Goal: Information Seeking & Learning: Learn about a topic

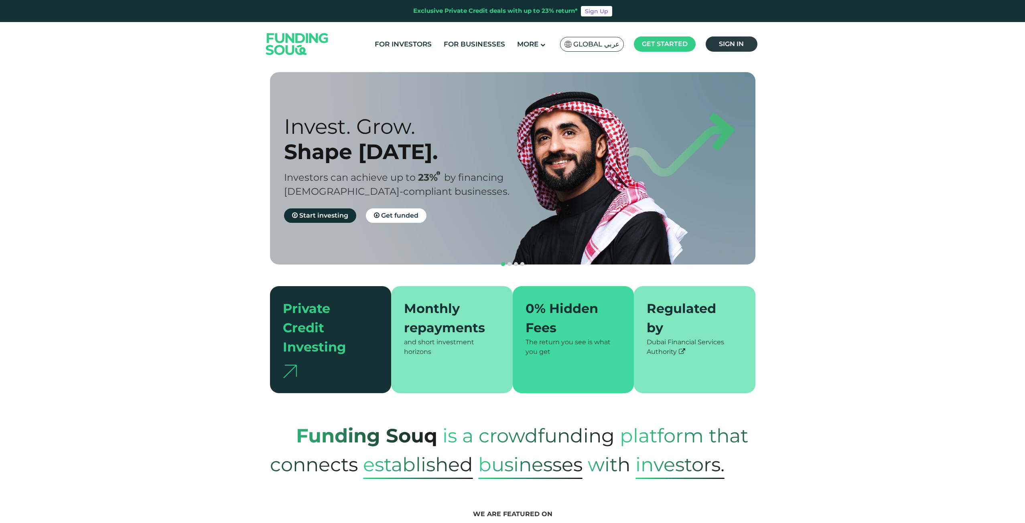
click at [749, 45] on link "Sign in" at bounding box center [732, 44] width 52 height 15
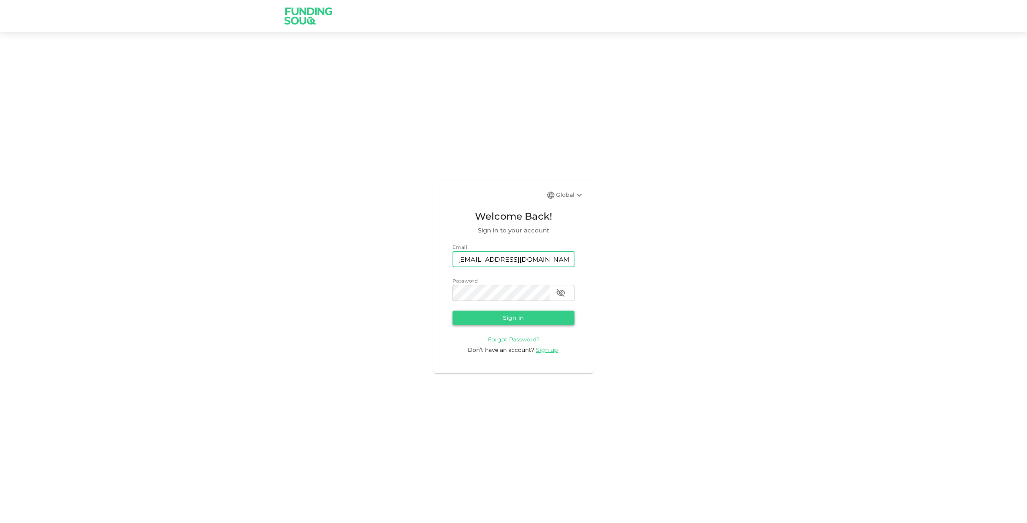
click at [516, 317] on button "Sign in" at bounding box center [513, 318] width 122 height 14
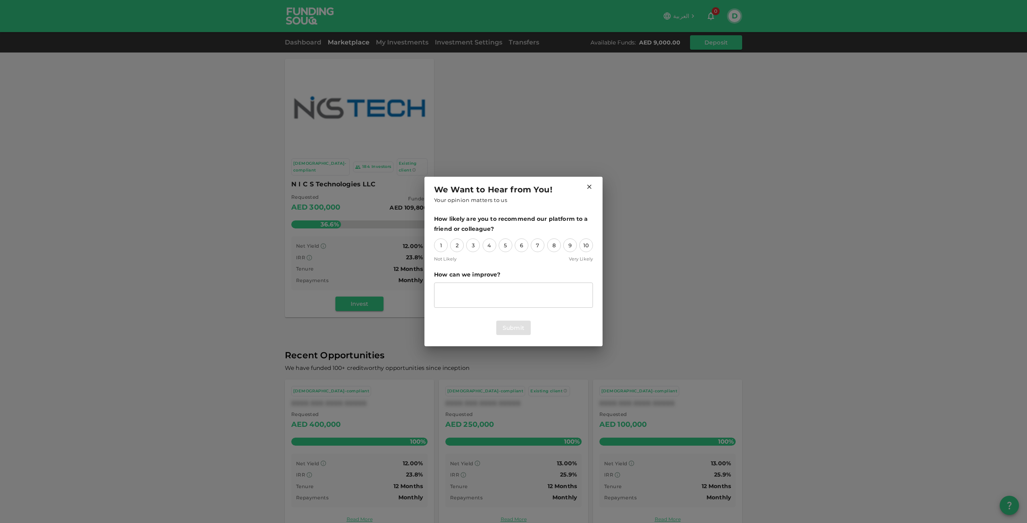
click at [593, 185] on h2 "We Want to Hear from You! Your opinion matters to us" at bounding box center [513, 194] width 178 height 34
click at [590, 183] on icon at bounding box center [589, 186] width 7 height 7
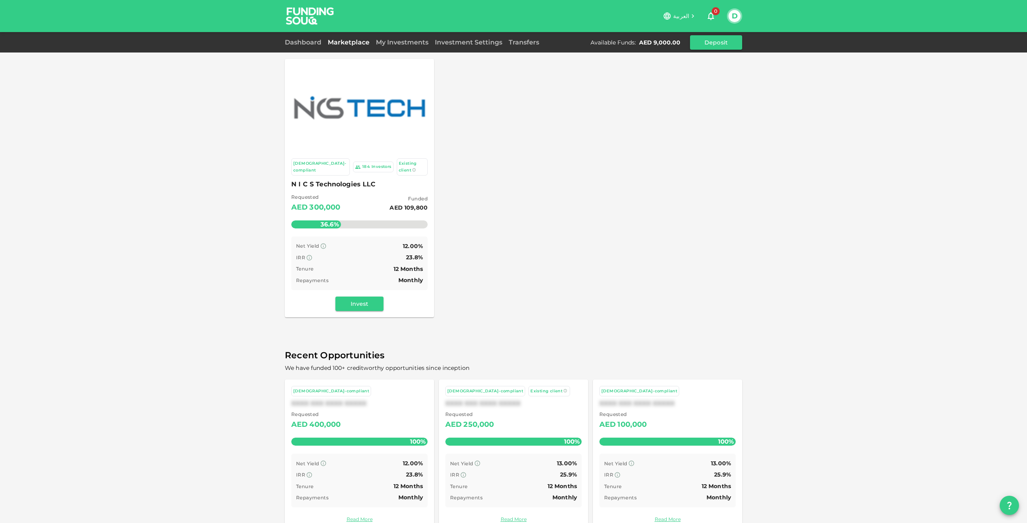
click at [348, 101] on img at bounding box center [359, 108] width 133 height 32
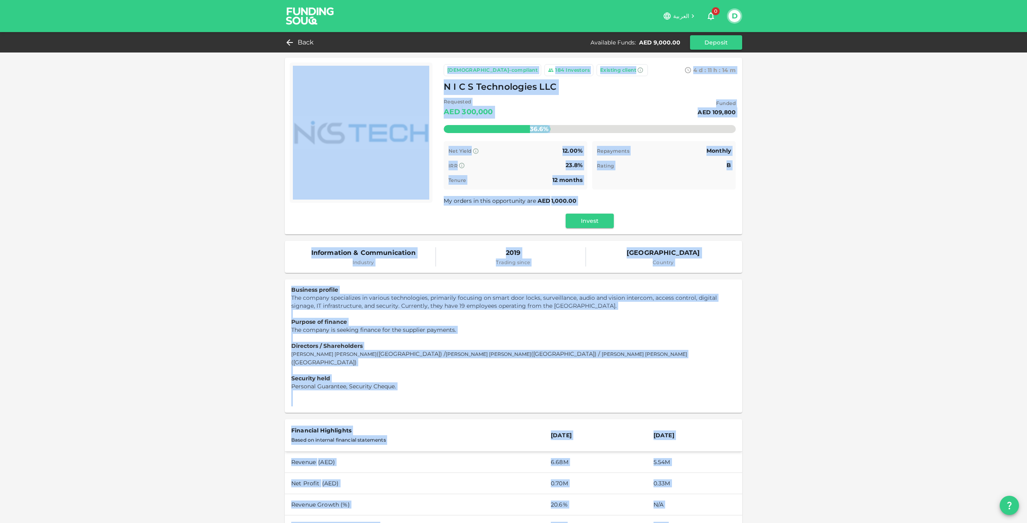
drag, startPoint x: 556, startPoint y: 515, endPoint x: 262, endPoint y: 58, distance: 543.3
click at [262, 58] on div "Sharia-compliant 184 Investors Existing client 4 d : 11 h : 14 m 4 N I C S Tech…" at bounding box center [513, 457] width 1027 height 914
copy div "Sharia-compliant 184 Investors Existing client 4 d : 11 h : 14 m 5 N I C S Tech…"
click at [824, 234] on div "Sharia-compliant 184 Investors Existing client 4 d : 11 h : 13 m 48 N I C S Tec…" at bounding box center [513, 457] width 1027 height 914
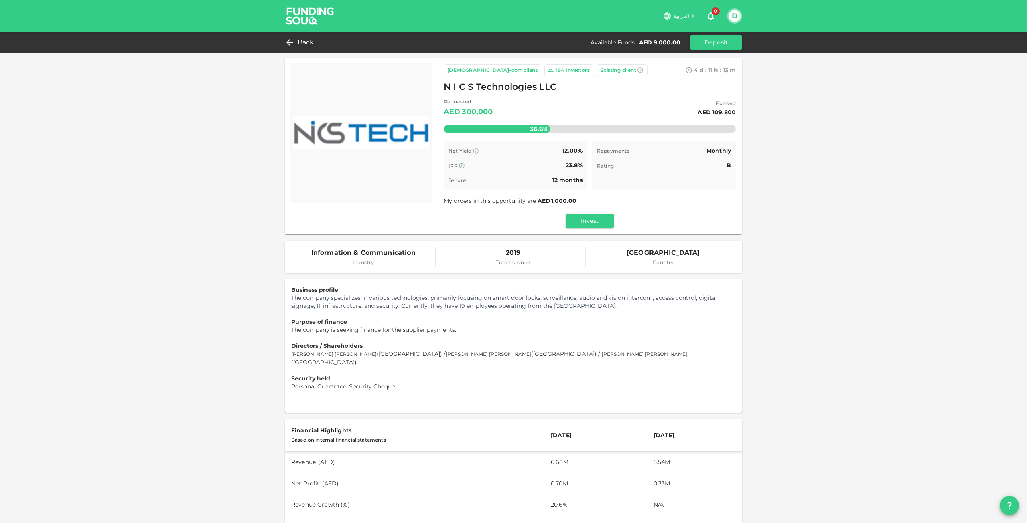
click at [716, 14] on span "0" at bounding box center [716, 11] width 8 height 8
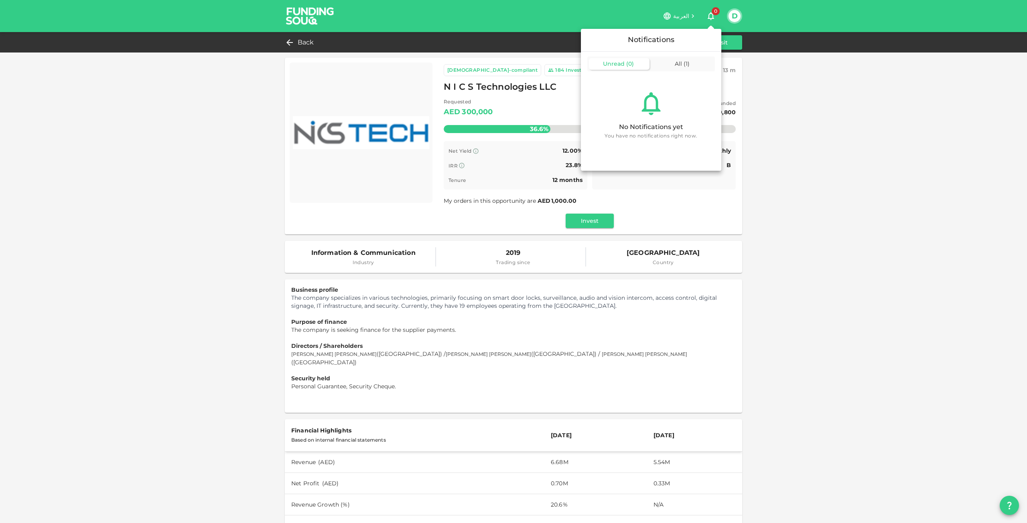
click at [744, 14] on div at bounding box center [513, 261] width 1027 height 523
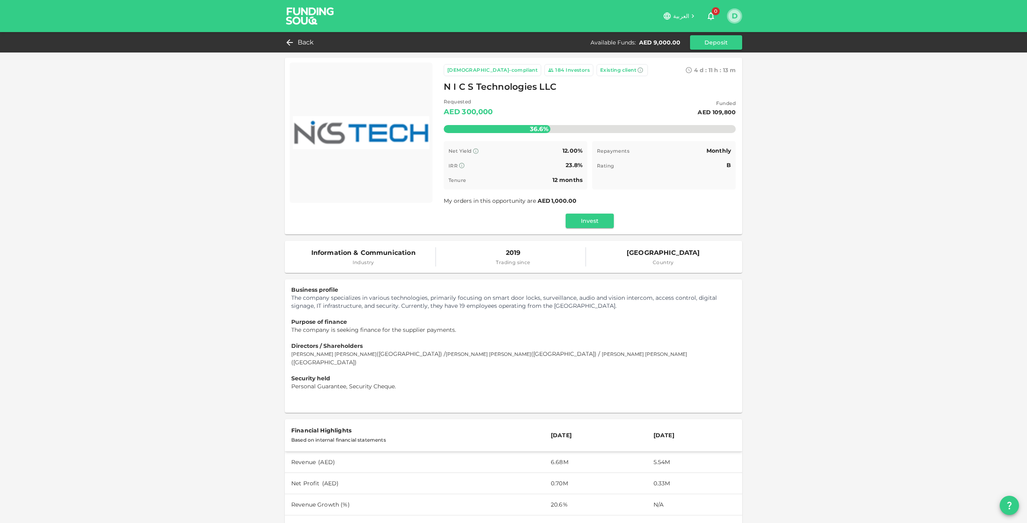
click at [734, 15] on button "D" at bounding box center [734, 16] width 12 height 12
drag, startPoint x: 318, startPoint y: 46, endPoint x: 312, endPoint y: 46, distance: 6.0
click at [316, 46] on div at bounding box center [513, 261] width 1027 height 523
click at [307, 45] on div "dmiddleton@marinesecure.ae dmiddleton@marinesecure.ae My Profile Sign Out" at bounding box center [513, 261] width 1027 height 523
click at [464, 110] on div "Remaining : AED 190,200.00" at bounding box center [590, 122] width 292 height 32
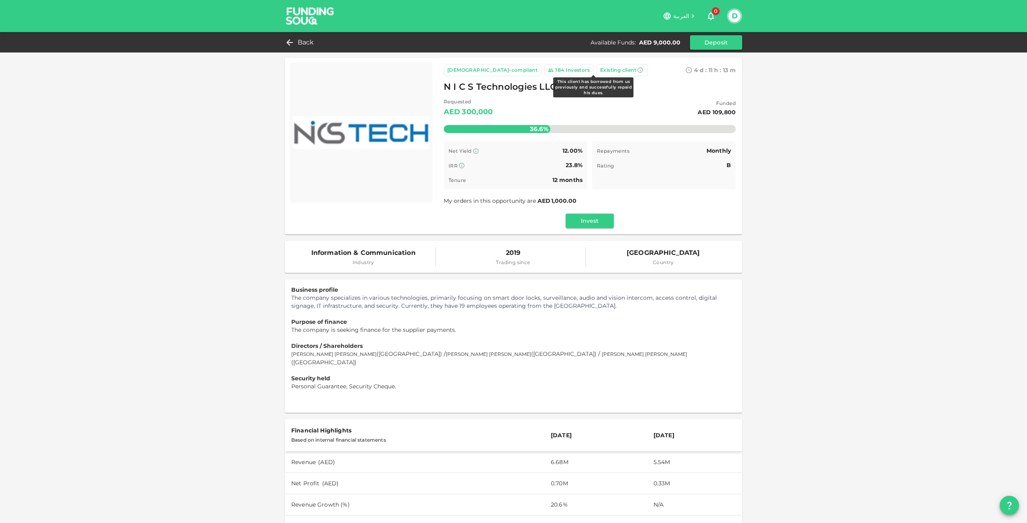
click at [637, 70] on icon at bounding box center [640, 70] width 6 height 6
click at [299, 41] on span "Back" at bounding box center [306, 42] width 16 height 11
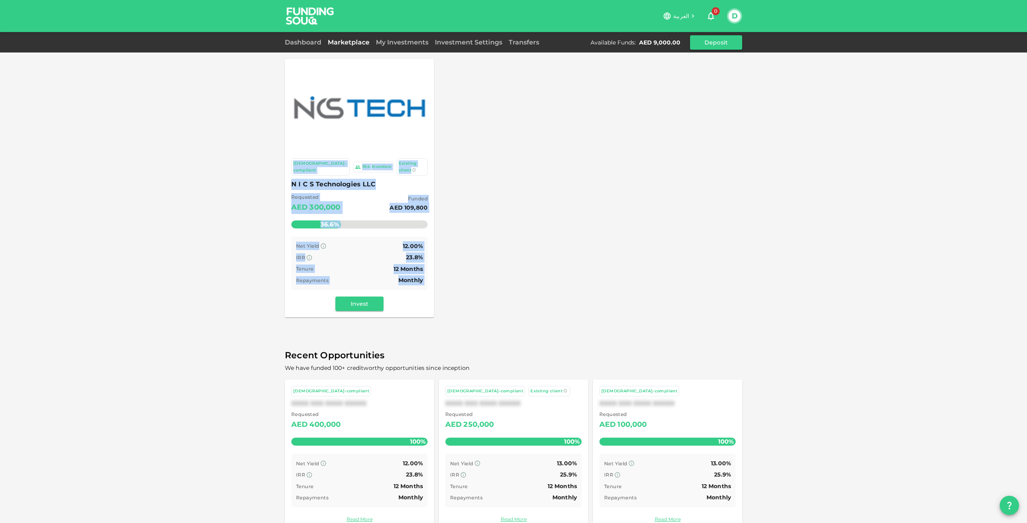
drag, startPoint x: 423, startPoint y: 309, endPoint x: 270, endPoint y: 164, distance: 211.1
click at [270, 164] on div "Sharia-compliant 184 Investors Existing client N I C S Technologies LLC Request…" at bounding box center [513, 270] width 1027 height 541
copy div "Sharia-compliant 184 Investors Existing client N I C S Technologies LLC Request…"
click at [414, 44] on link "My Investments" at bounding box center [402, 43] width 59 height 8
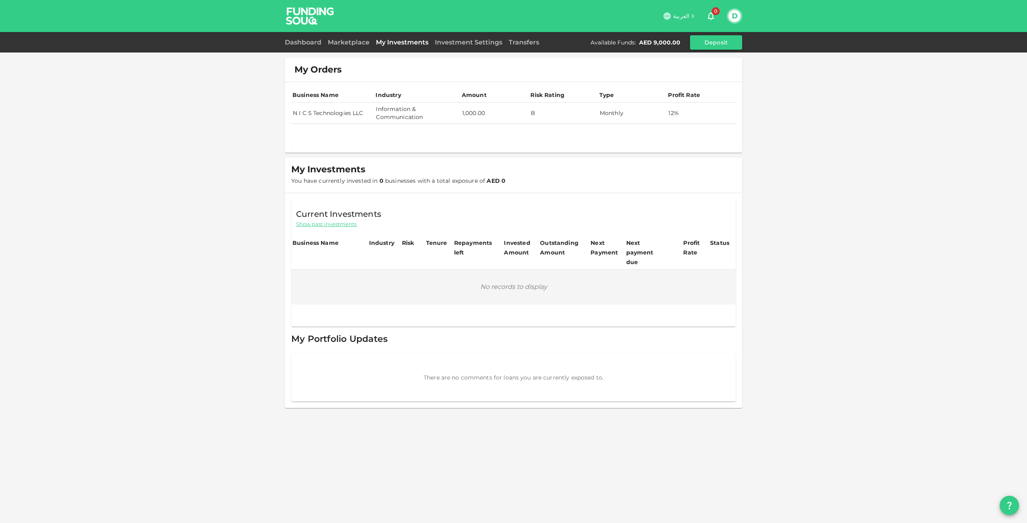
click at [601, 115] on td "Monthly" at bounding box center [632, 113] width 69 height 21
click at [477, 44] on link "Investment Settings" at bounding box center [469, 43] width 74 height 8
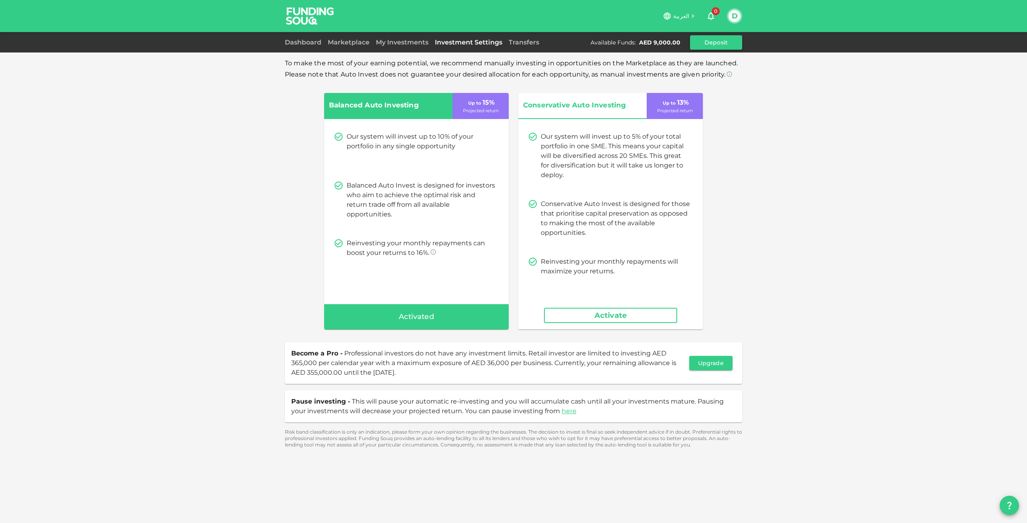
click at [401, 46] on div "My Investments" at bounding box center [402, 43] width 59 height 10
click at [399, 41] on link "My Investments" at bounding box center [402, 43] width 59 height 8
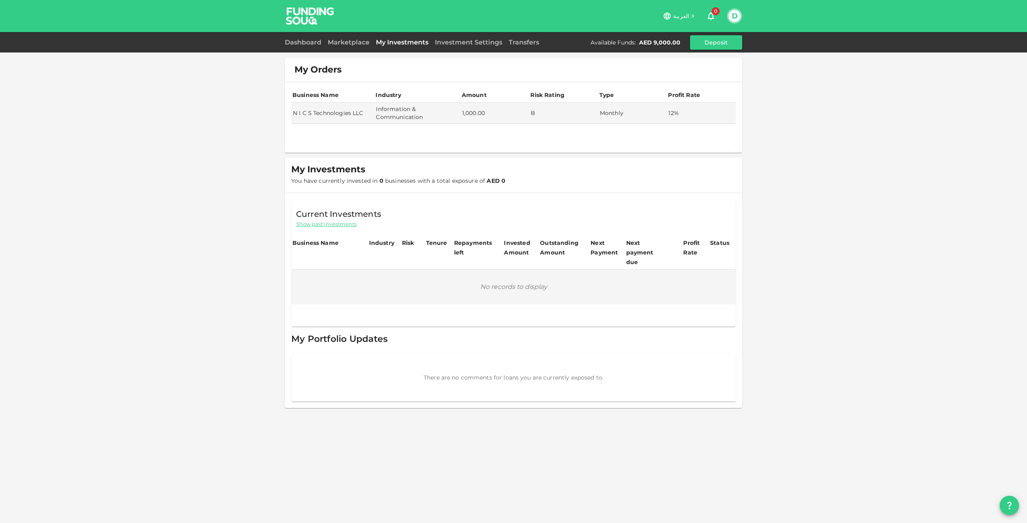
click at [353, 35] on div "Dashboard Marketplace My Investments Investment Settings Transfers Available Fu…" at bounding box center [513, 42] width 457 height 14
click at [310, 36] on div "Dashboard Marketplace My Investments Investment Settings Transfers Available Fu…" at bounding box center [513, 42] width 457 height 14
click at [310, 42] on link "Dashboard" at bounding box center [305, 43] width 40 height 8
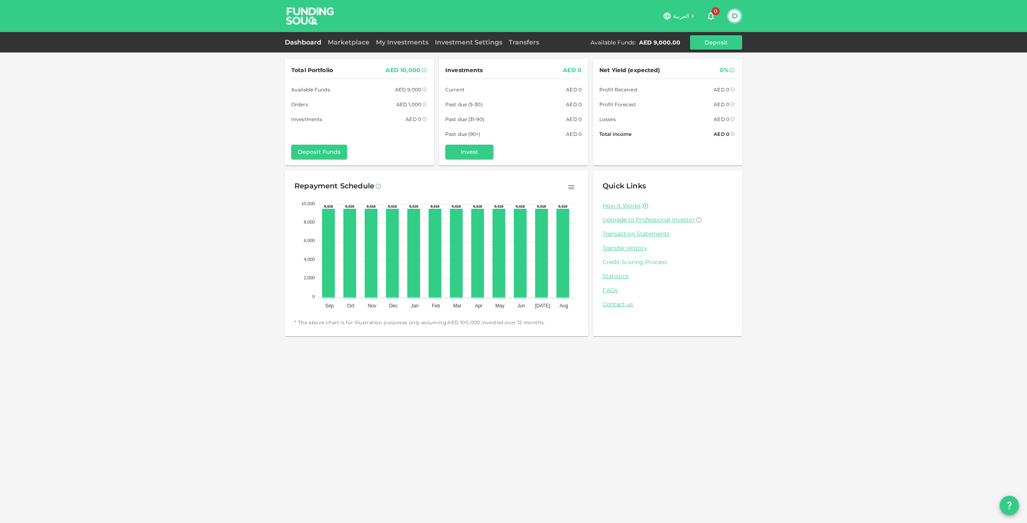
click at [632, 264] on link "Credit Scoring Process" at bounding box center [667, 263] width 130 height 8
click at [383, 39] on link "My Investments" at bounding box center [402, 43] width 59 height 8
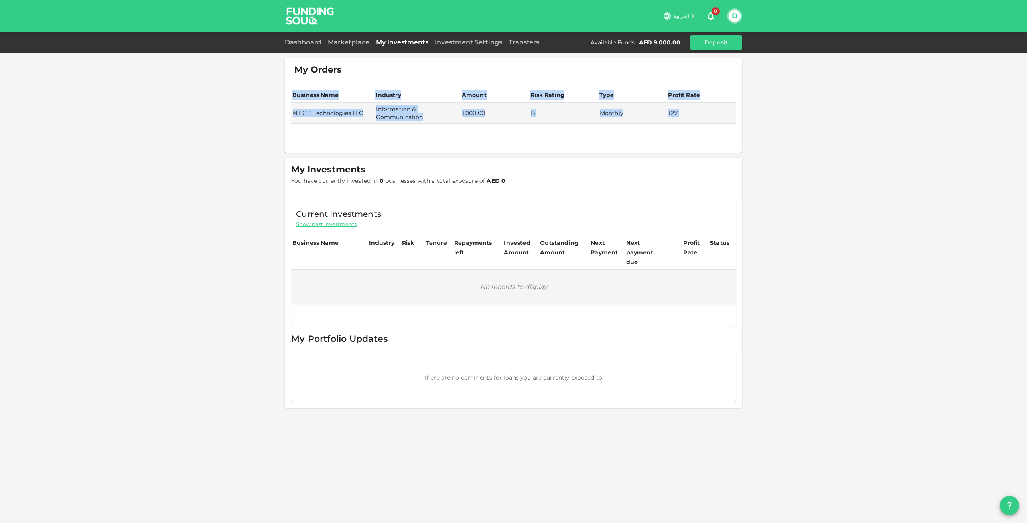
drag, startPoint x: 644, startPoint y: 119, endPoint x: 277, endPoint y: 101, distance: 367.4
click at [277, 101] on div "My Orders Business Name Industry Amount Risk Rating Type Profit Rate N I C S Te…" at bounding box center [513, 261] width 1027 height 523
copy table "Business Name Industry Amount Risk Rating Type Profit Rate N I C S Technologies…"
click at [668, 177] on div "My Investments You have currently invested in 0 businesses with a total exposur…" at bounding box center [513, 175] width 457 height 35
click at [480, 41] on link "Investment Settings" at bounding box center [469, 43] width 74 height 8
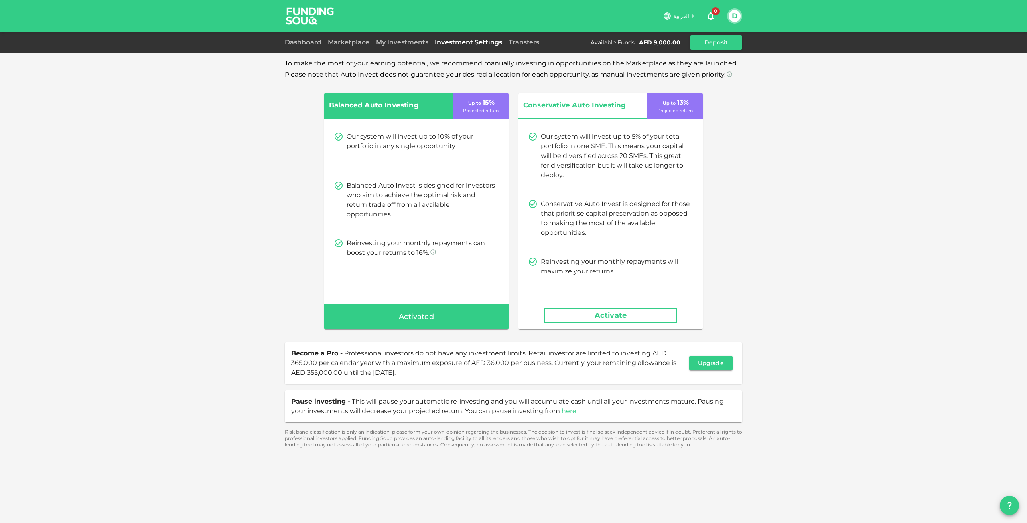
click at [534, 47] on div "Dashboard Marketplace My Investments Investment Settings Transfers Available Fu…" at bounding box center [513, 42] width 457 height 14
click at [533, 37] on div "Dashboard Marketplace My Investments Investment Settings Transfers Available Fu…" at bounding box center [513, 42] width 457 height 14
click at [529, 40] on link "Transfers" at bounding box center [523, 43] width 37 height 8
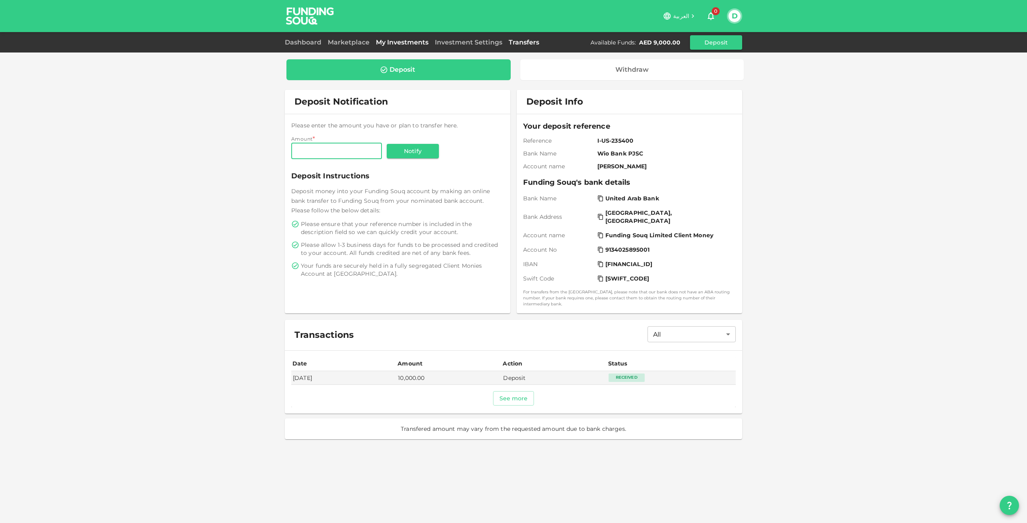
click at [406, 43] on link "My Investments" at bounding box center [402, 43] width 59 height 8
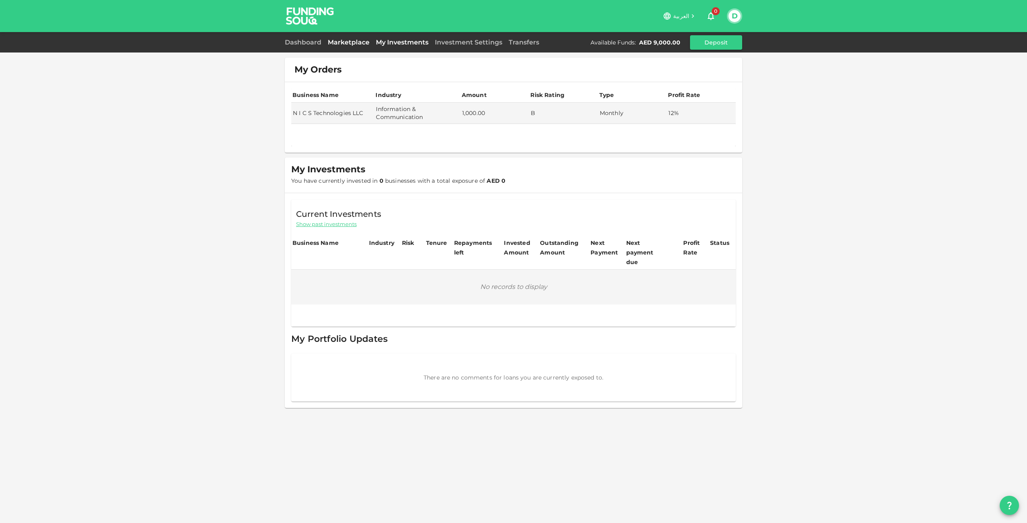
click at [355, 39] on link "Marketplace" at bounding box center [349, 43] width 48 height 8
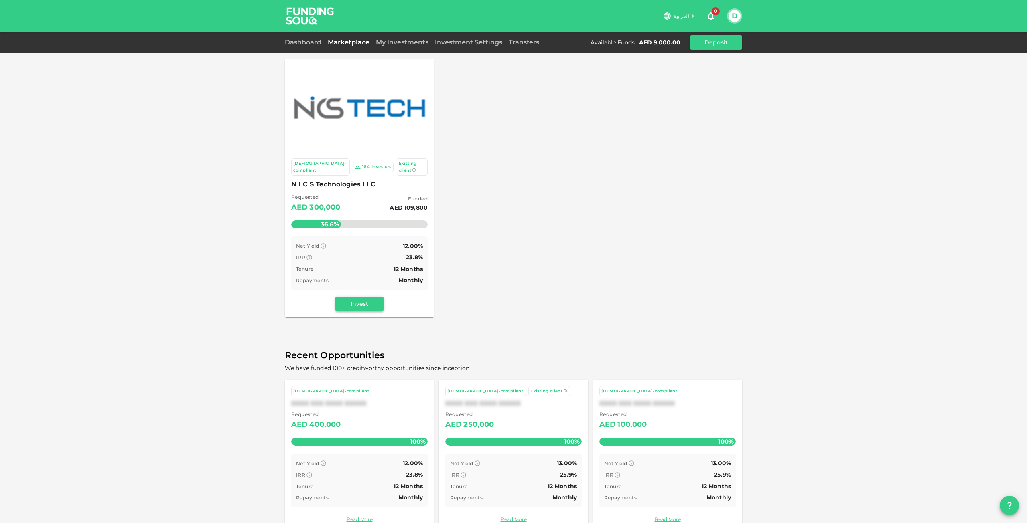
click at [361, 299] on button "Invest" at bounding box center [359, 304] width 48 height 14
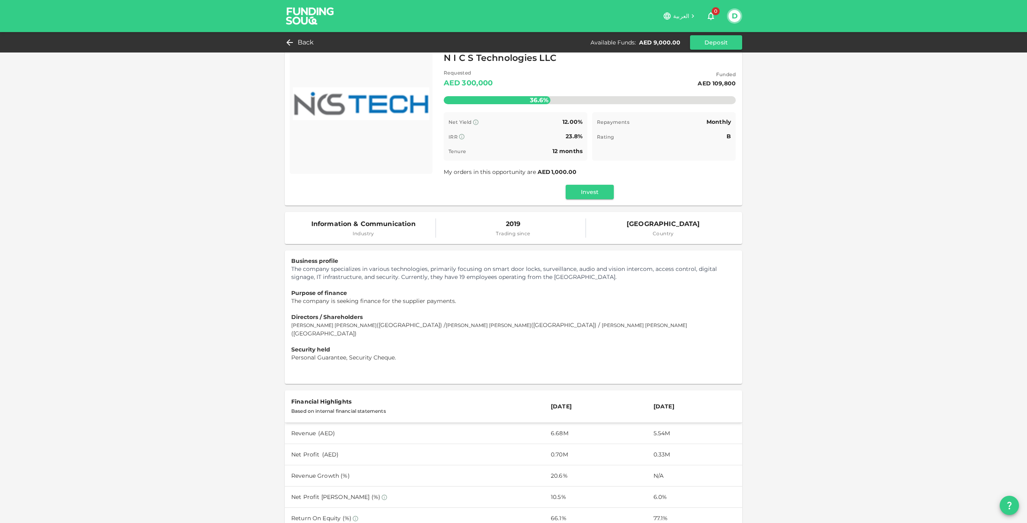
scroll to position [8, 0]
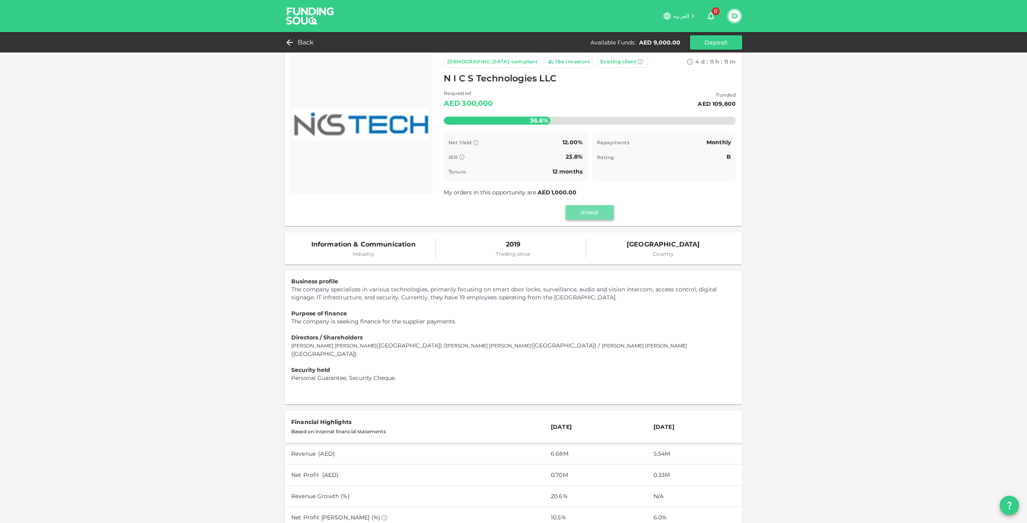
click at [598, 216] on button "Invest" at bounding box center [590, 212] width 48 height 14
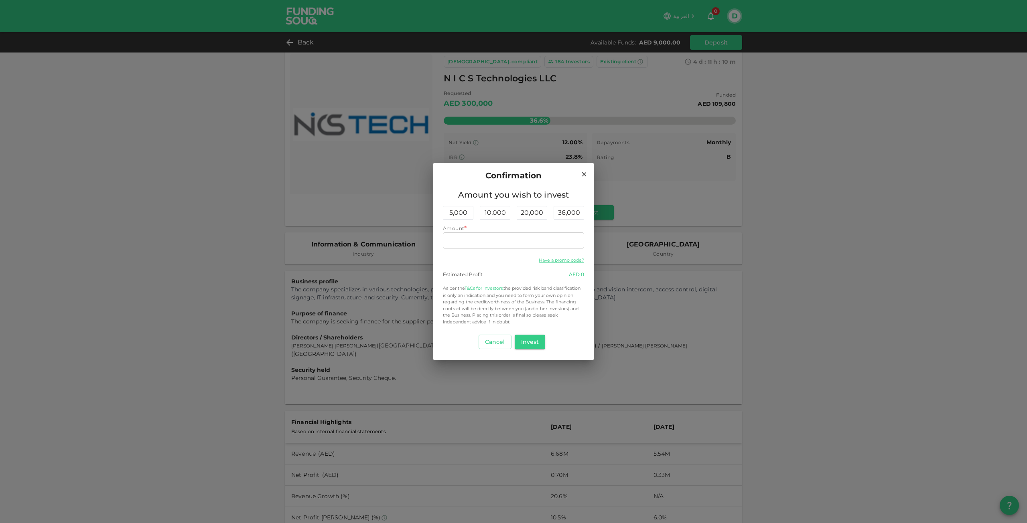
click at [485, 288] on link "T&Cs for Investors," at bounding box center [484, 289] width 39 height 6
click at [585, 176] on icon at bounding box center [583, 174] width 7 height 7
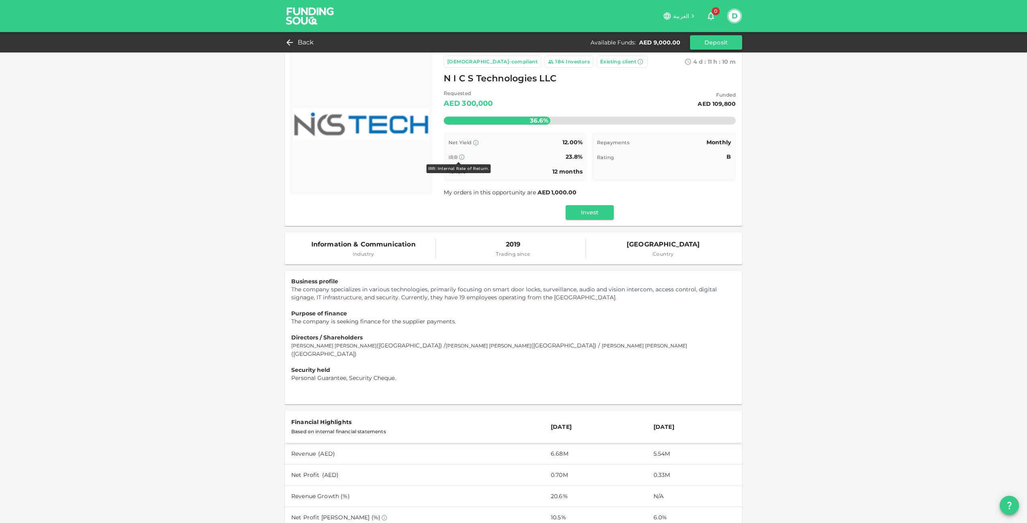
click at [458, 156] on icon at bounding box center [461, 157] width 6 height 6
click at [475, 142] on icon at bounding box center [475, 142] width 5 height 5
click at [729, 17] on button "D" at bounding box center [734, 16] width 12 height 12
click at [287, 45] on div at bounding box center [513, 261] width 1027 height 523
click at [309, 41] on span "Back" at bounding box center [306, 42] width 16 height 11
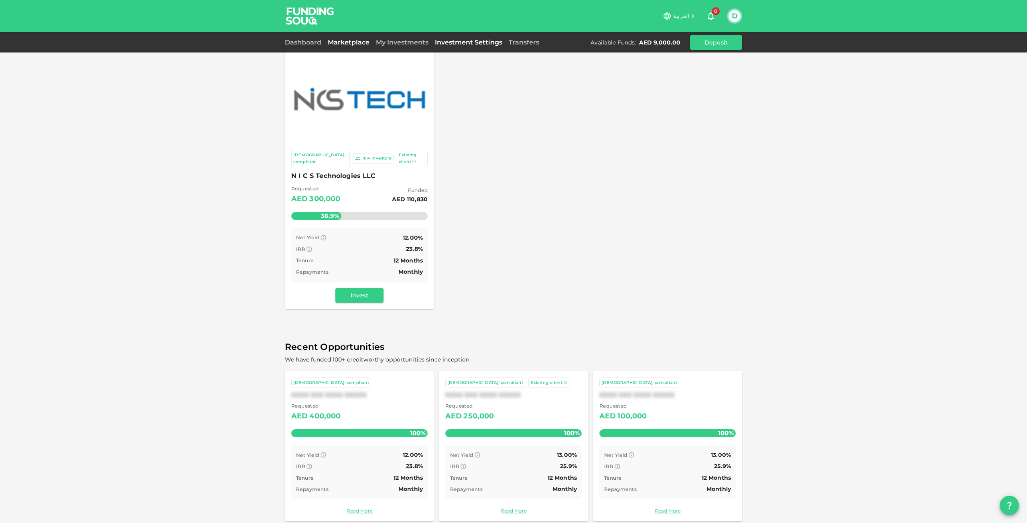
click at [463, 43] on link "Investment Settings" at bounding box center [469, 43] width 74 height 8
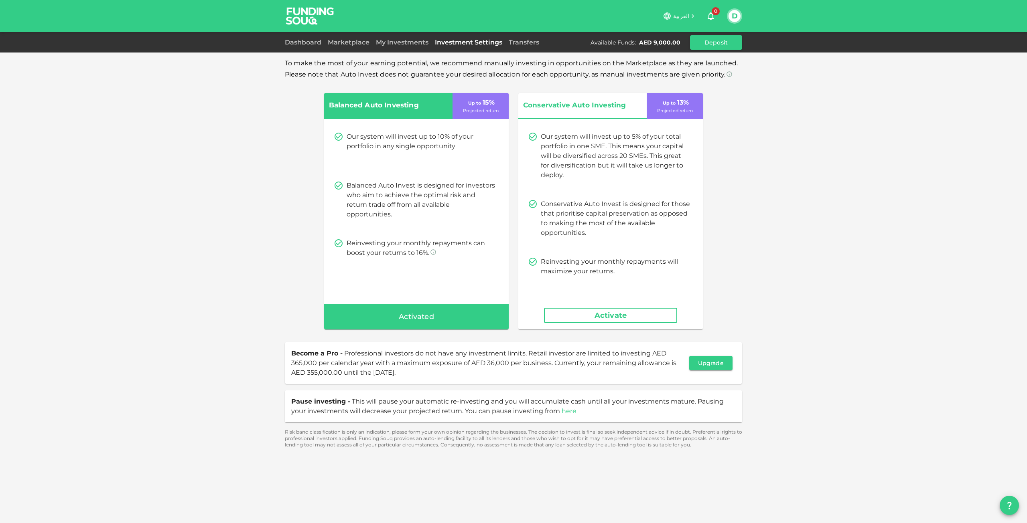
click at [562, 412] on link "here" at bounding box center [569, 412] width 15 height 8
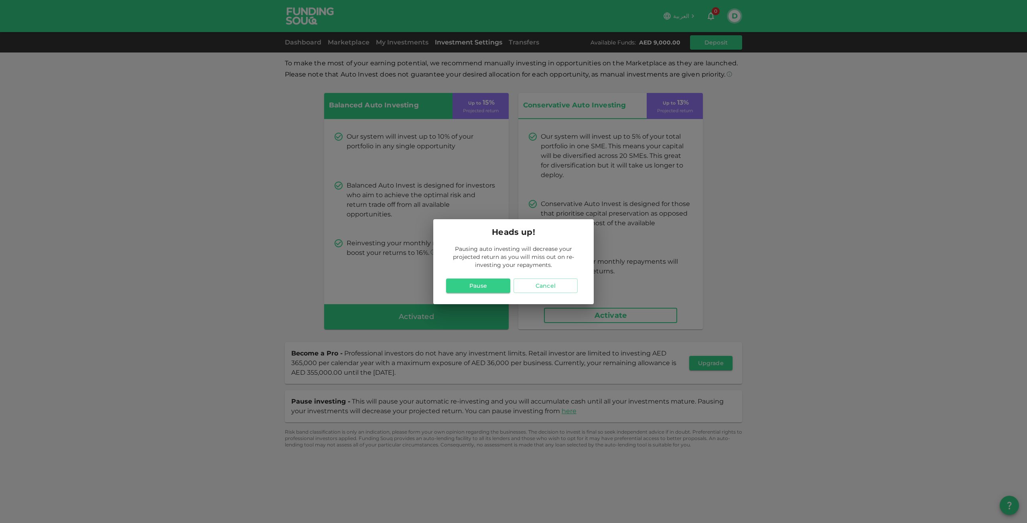
click at [475, 285] on button "Pause" at bounding box center [478, 286] width 64 height 14
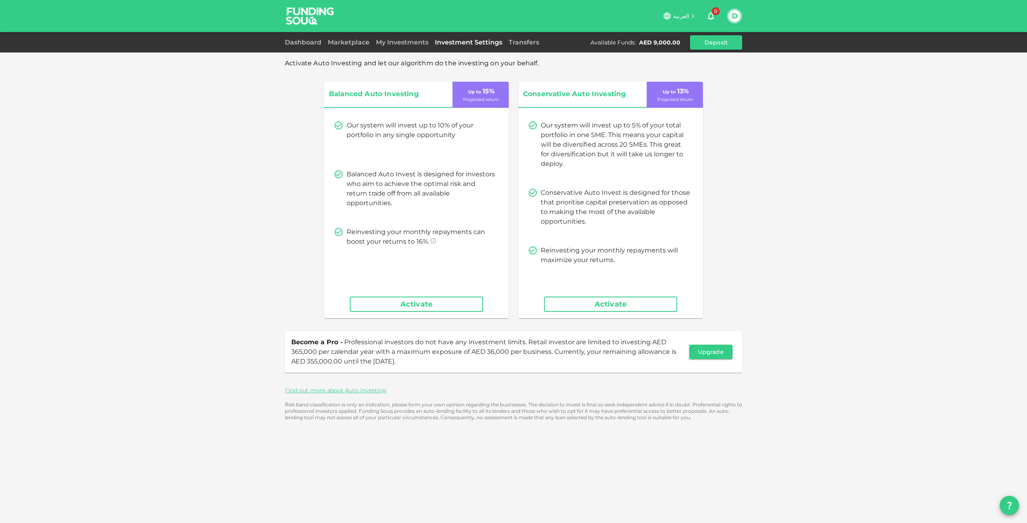
click at [302, 38] on div "Dashboard" at bounding box center [305, 43] width 40 height 10
click at [297, 41] on link "Dashboard" at bounding box center [305, 43] width 40 height 8
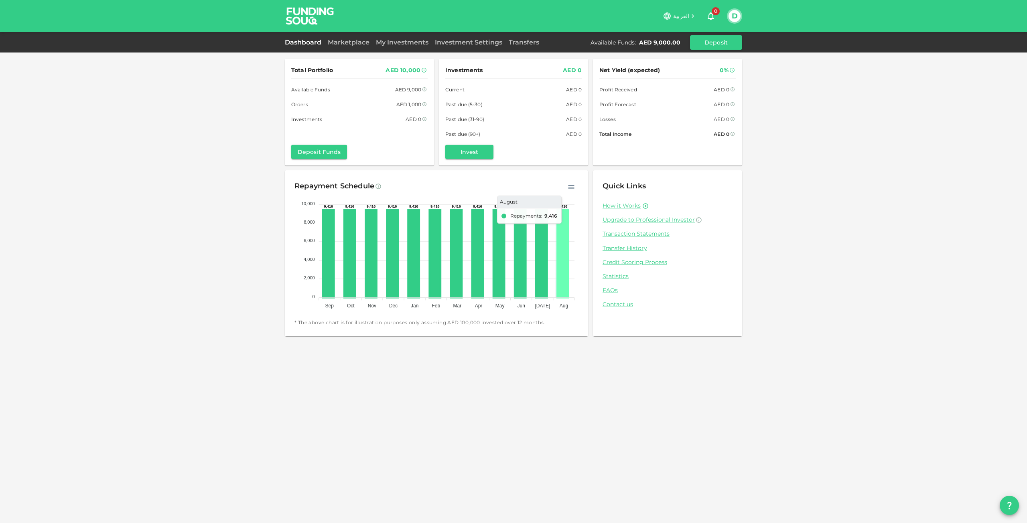
click at [560, 235] on icon at bounding box center [563, 254] width 11 height 88
click at [572, 184] on icon "button" at bounding box center [571, 187] width 8 height 8
click at [552, 190] on div "Repayment Schedule" at bounding box center [436, 186] width 284 height 13
click at [626, 204] on link "How it Works" at bounding box center [621, 206] width 38 height 8
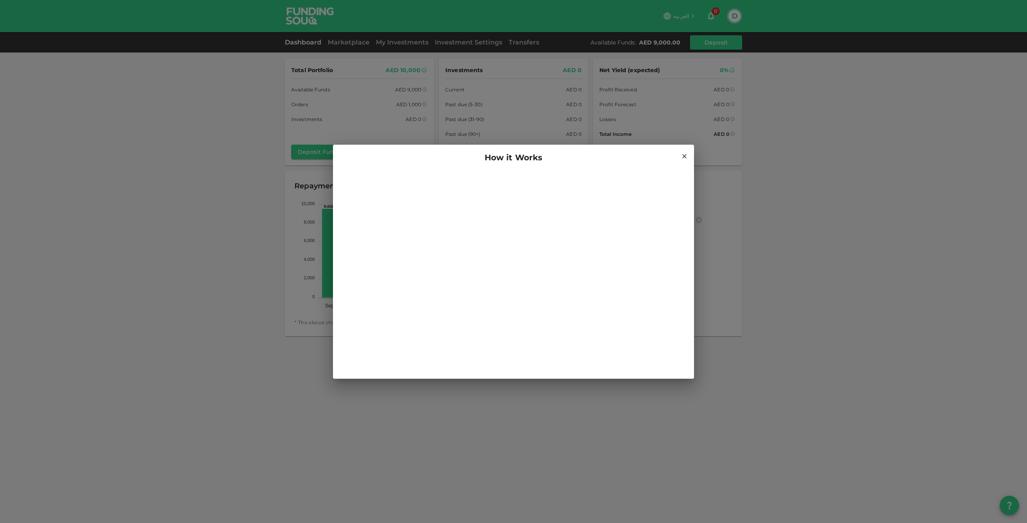
click at [686, 154] on icon at bounding box center [684, 156] width 7 height 7
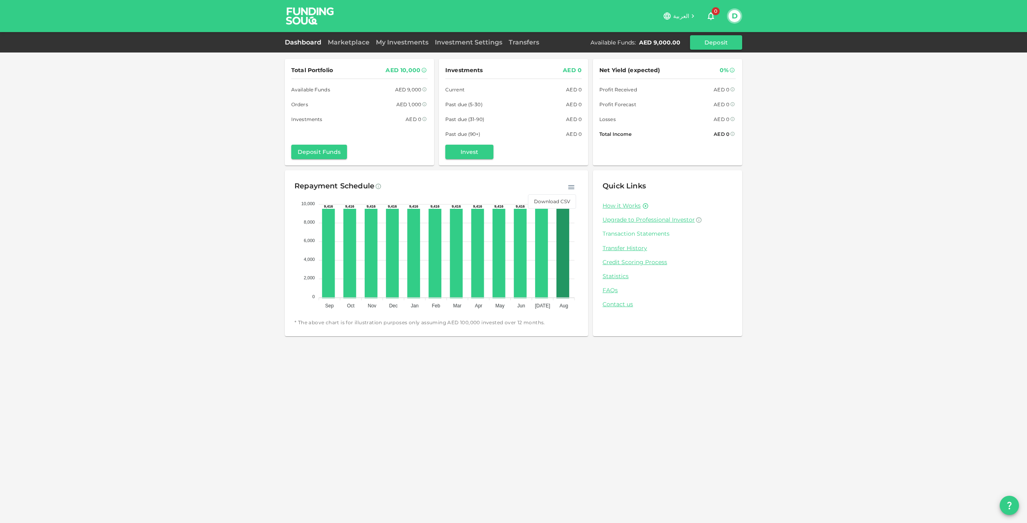
click at [643, 237] on link "Transaction Statements" at bounding box center [667, 234] width 130 height 8
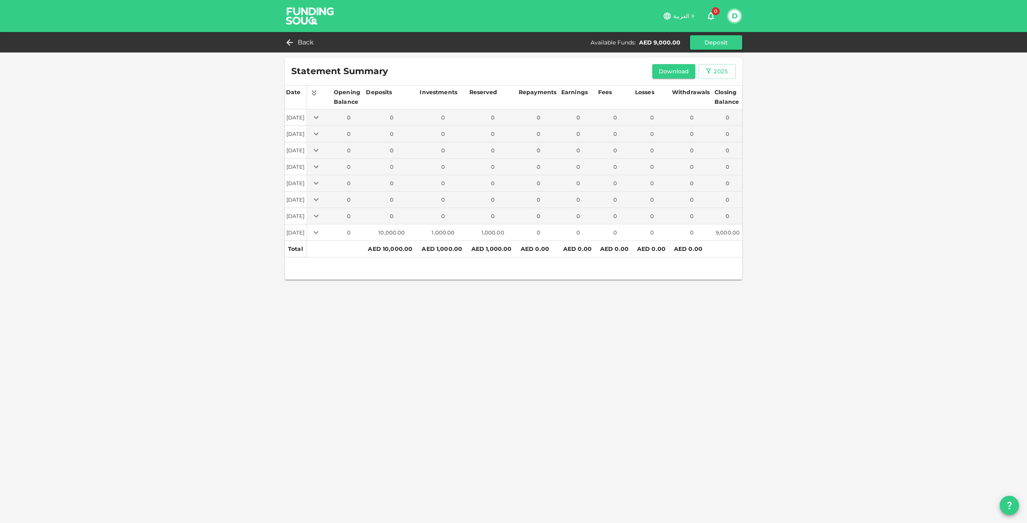
click at [321, 234] on icon "Expand" at bounding box center [316, 233] width 10 height 10
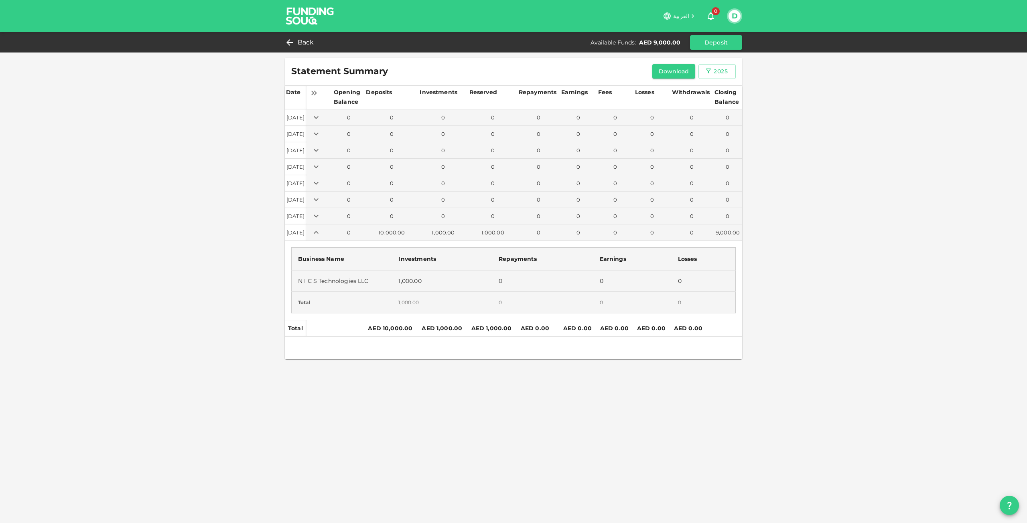
click at [790, 173] on div "Statement Summary Download 2025 Date Opening Balance Deposits Investments Reser…" at bounding box center [513, 261] width 1027 height 523
click at [304, 41] on span "Back" at bounding box center [306, 42] width 16 height 11
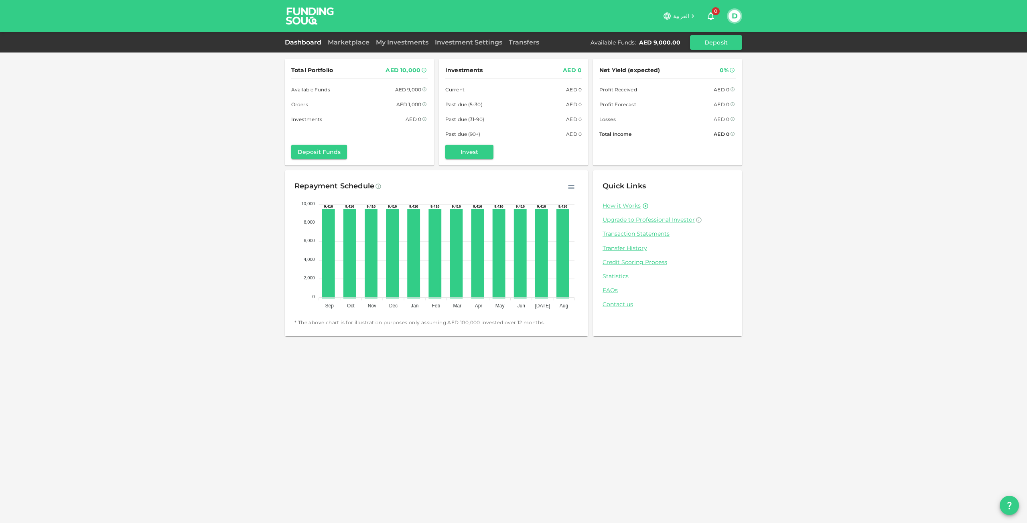
click at [615, 278] on link "Statistics" at bounding box center [667, 277] width 130 height 8
click at [521, 44] on link "Transfers" at bounding box center [523, 43] width 37 height 8
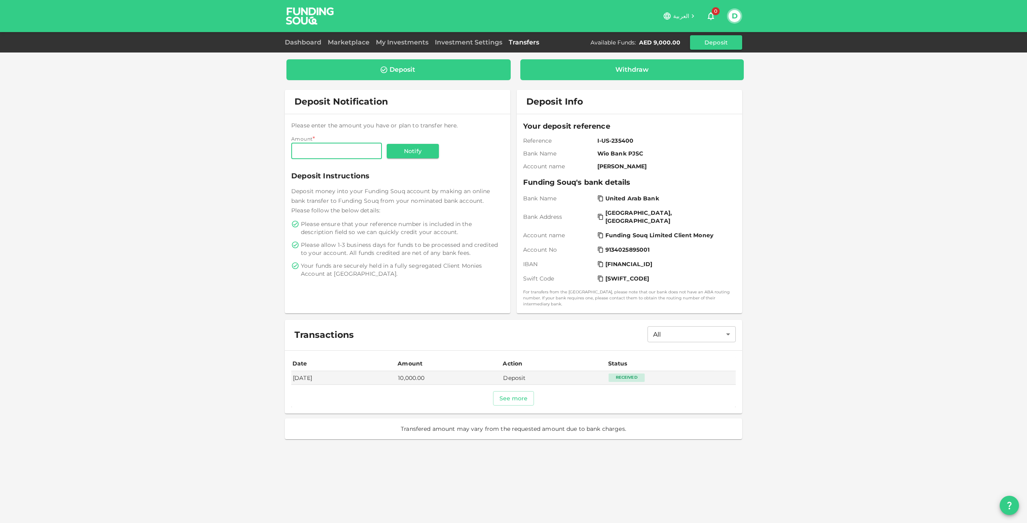
click at [605, 65] on div "Withdraw" at bounding box center [632, 69] width 224 height 21
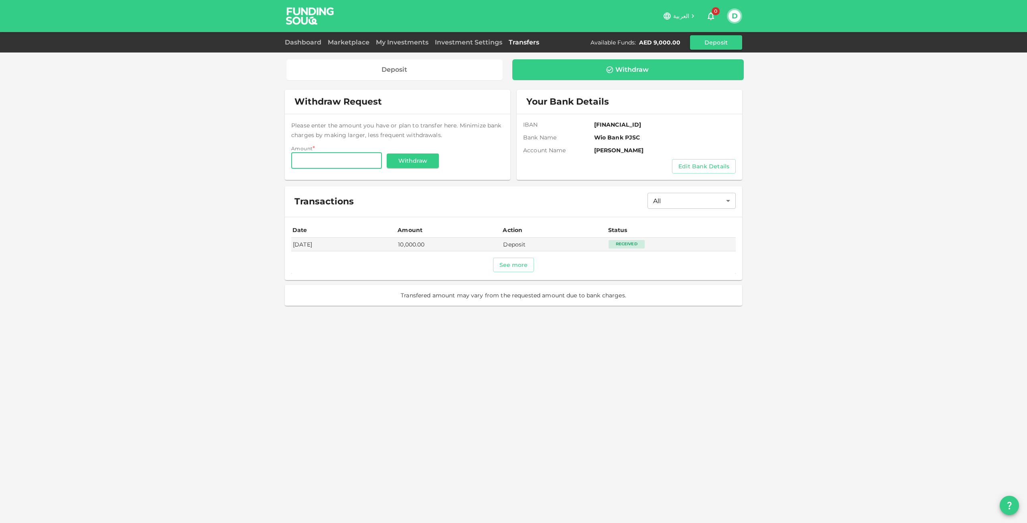
click at [456, 35] on div "Dashboard Marketplace My Investments Investment Settings Transfers Available Fu…" at bounding box center [513, 42] width 457 height 14
click at [454, 44] on link "Investment Settings" at bounding box center [469, 43] width 74 height 8
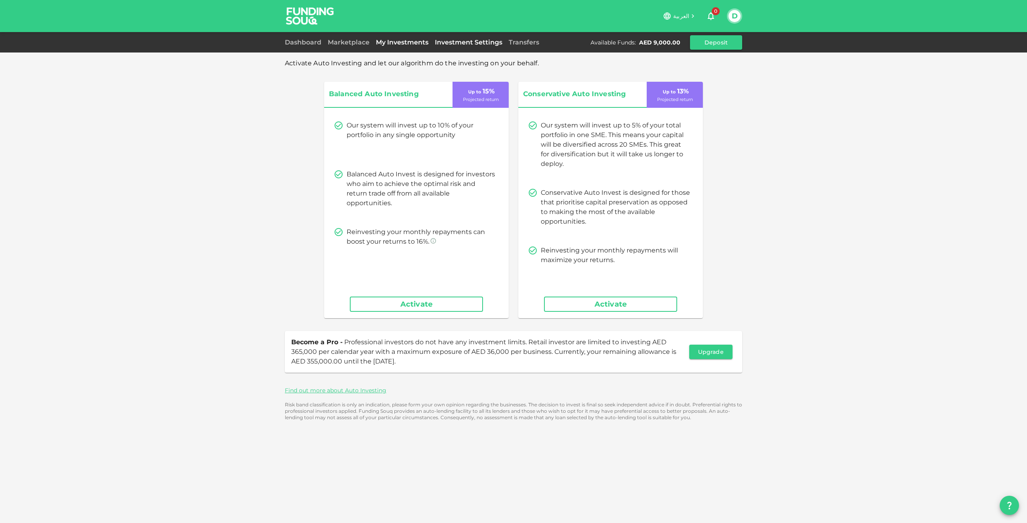
click at [393, 41] on link "My Investments" at bounding box center [402, 43] width 59 height 8
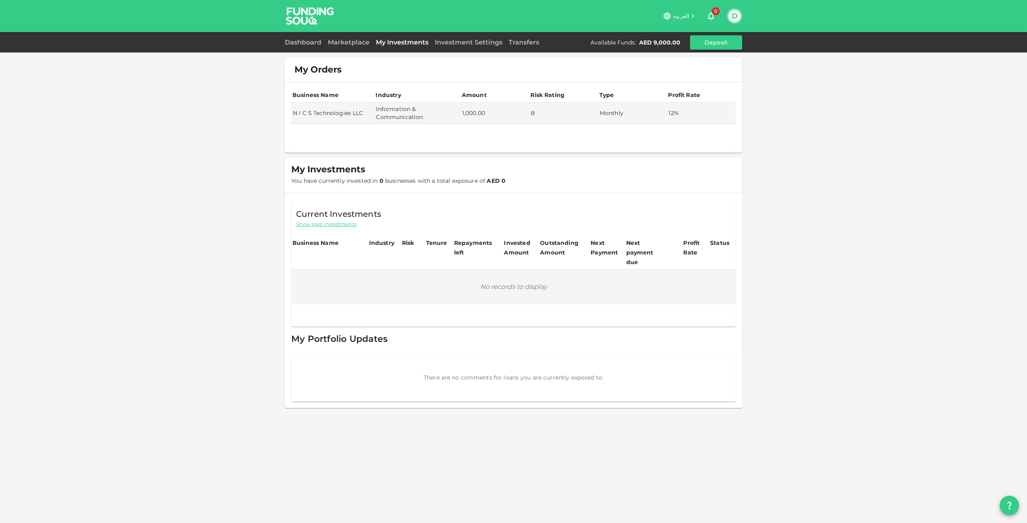
click at [337, 38] on div "Marketplace" at bounding box center [349, 43] width 48 height 10
click at [341, 38] on div "Marketplace" at bounding box center [349, 43] width 48 height 10
click at [341, 44] on link "Marketplace" at bounding box center [349, 43] width 48 height 8
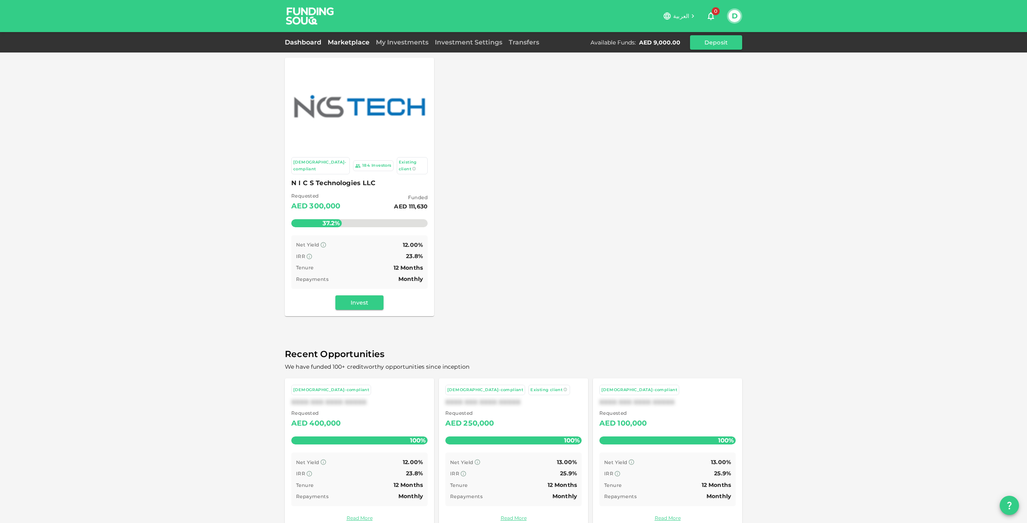
click at [297, 44] on link "Dashboard" at bounding box center [305, 43] width 40 height 8
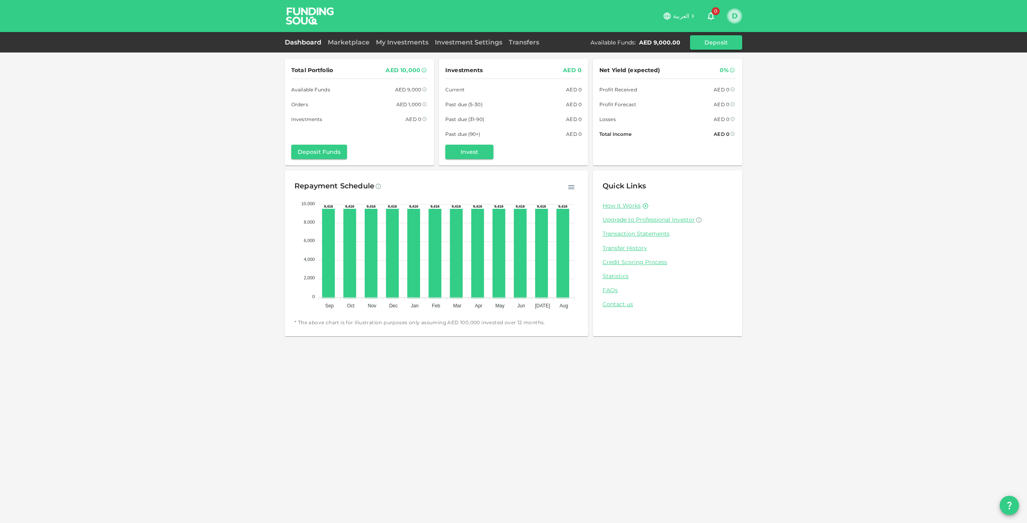
click at [736, 17] on button "D" at bounding box center [734, 16] width 12 height 12
drag, startPoint x: 791, startPoint y: 95, endPoint x: 780, endPoint y: 83, distance: 15.9
click at [789, 95] on div at bounding box center [513, 261] width 1027 height 523
click at [708, 12] on icon "button" at bounding box center [711, 16] width 10 height 10
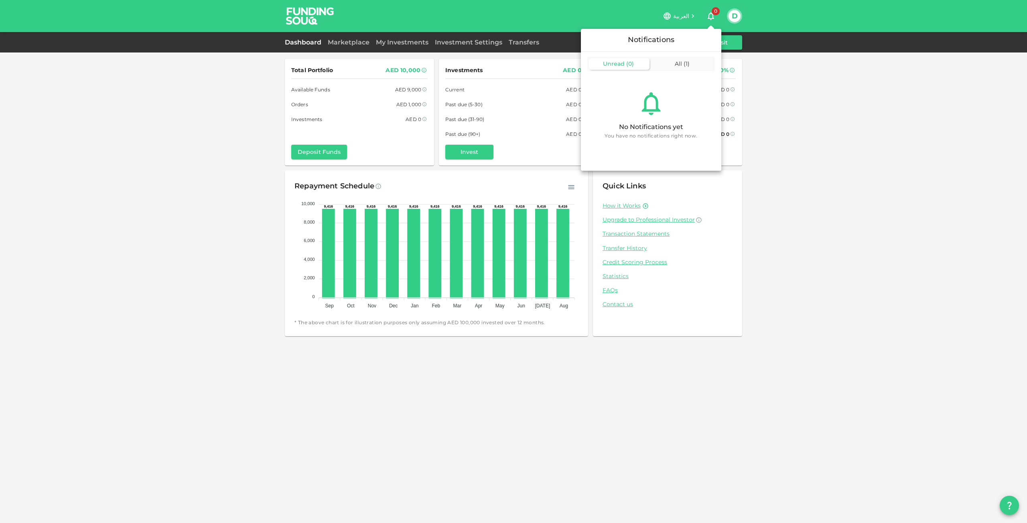
click at [671, 55] on div "Unread ( 0 ) All ( 1 )" at bounding box center [651, 63] width 140 height 23
click at [681, 58] on div "All ( 1 )" at bounding box center [683, 64] width 61 height 12
click at [798, 108] on div at bounding box center [513, 261] width 1027 height 523
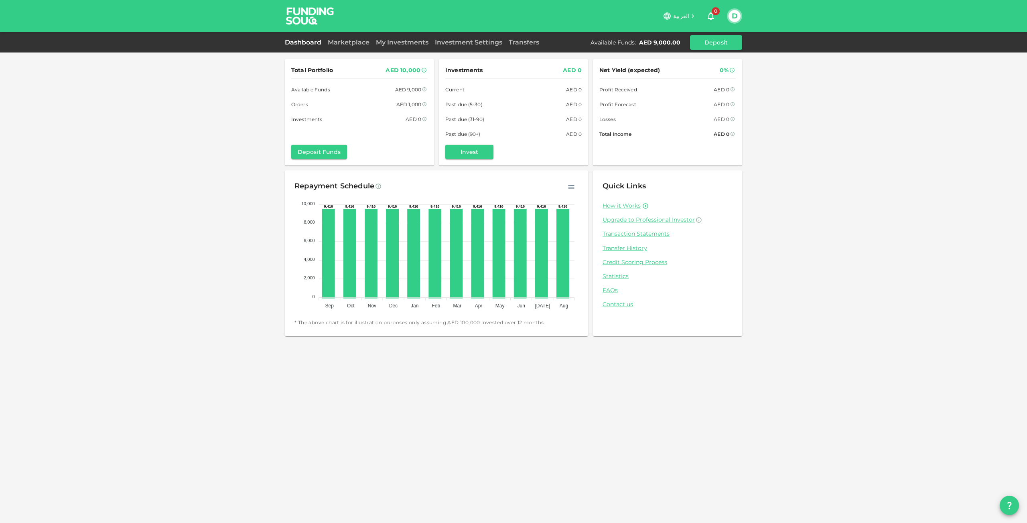
click at [310, 17] on img at bounding box center [310, 16] width 60 height 32
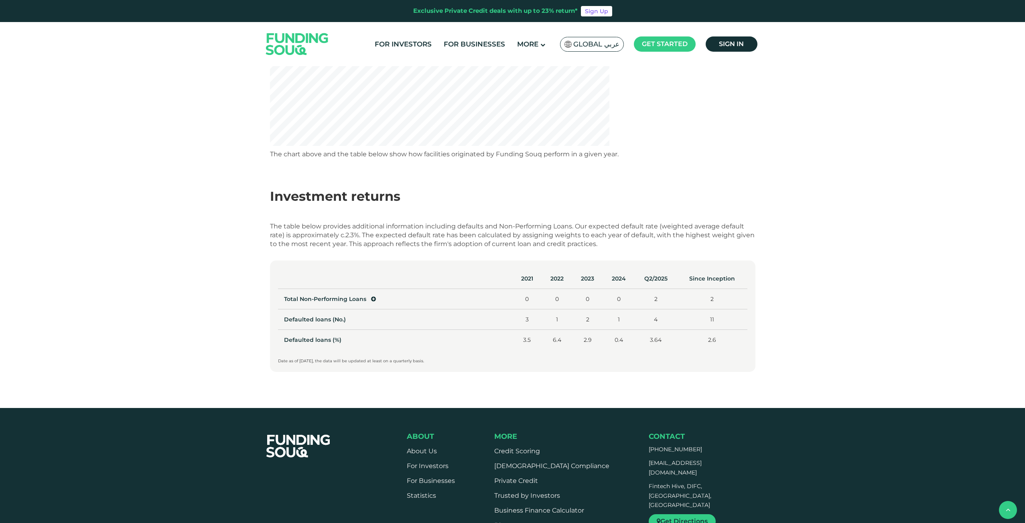
scroll to position [268, 0]
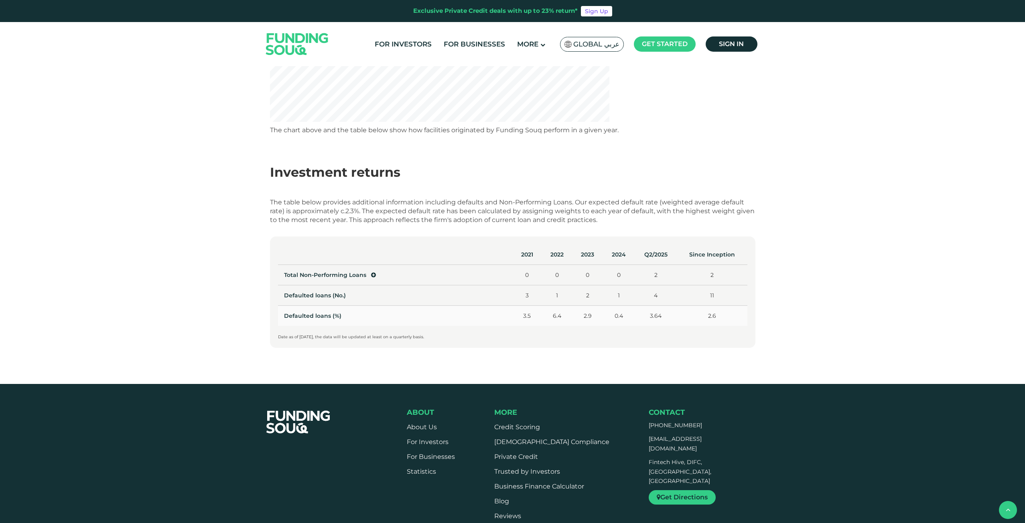
click at [337, 317] on td "Defaulted loans (%)" at bounding box center [395, 316] width 235 height 20
click at [373, 272] on span "Total Non-Performing Loans" at bounding box center [330, 275] width 92 height 7
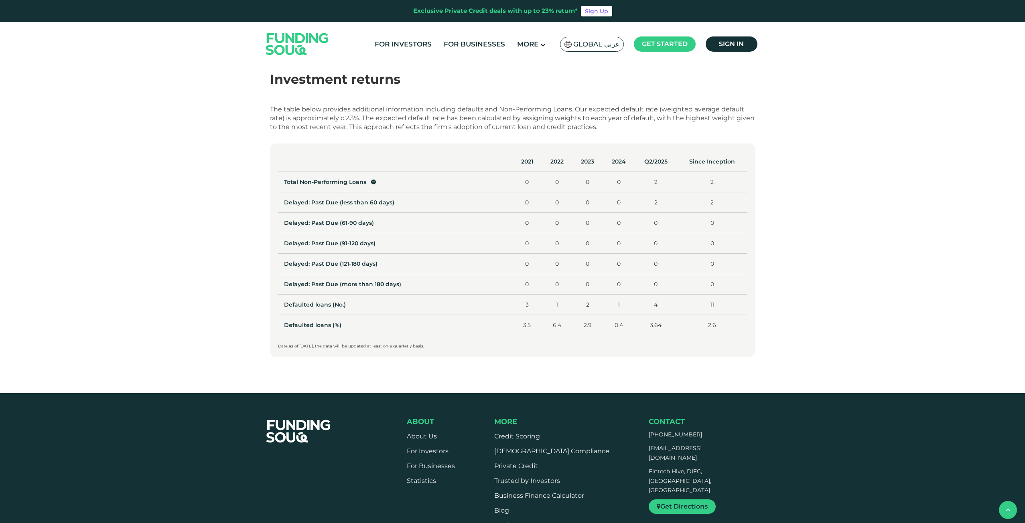
scroll to position [374, 0]
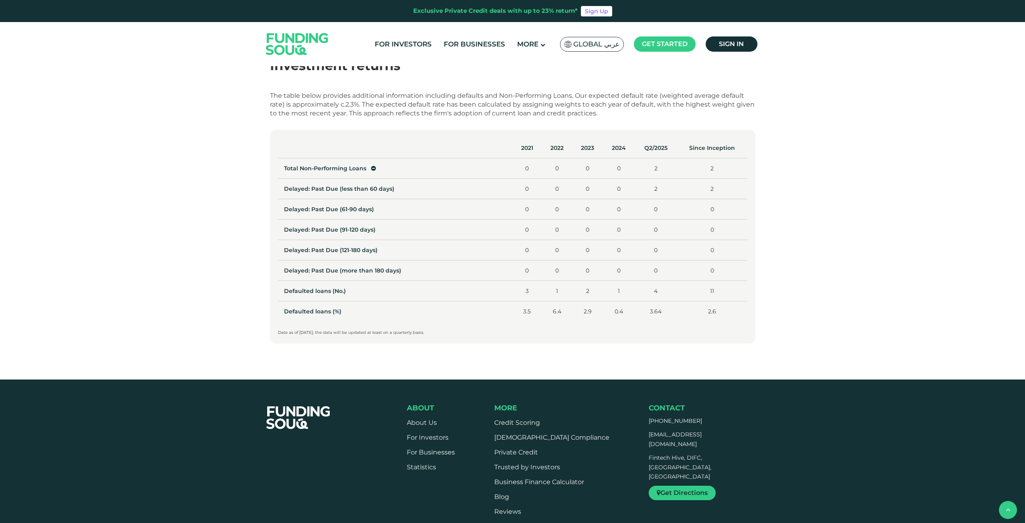
click at [780, 300] on div "Statistics Performance The chart above and the table below show how facilities …" at bounding box center [512, 36] width 1025 height 688
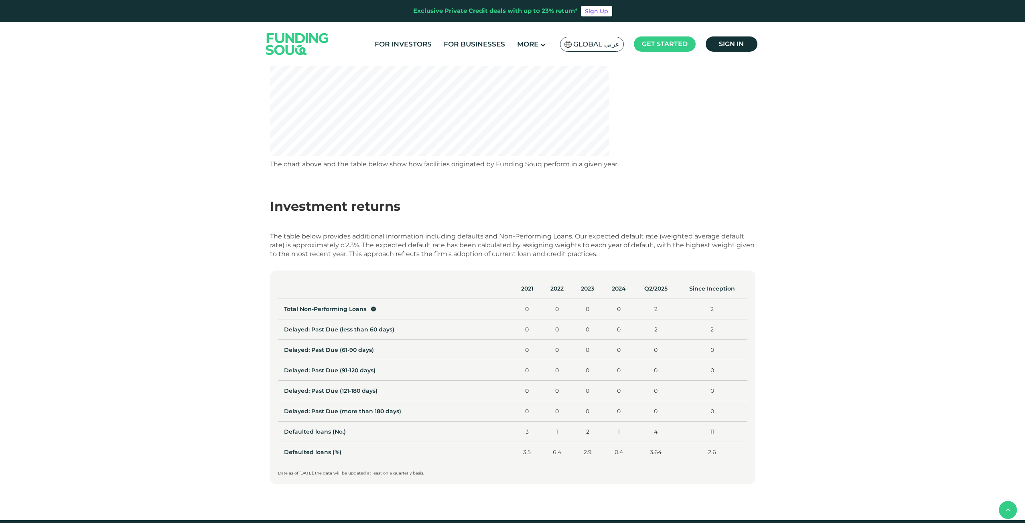
scroll to position [0, 0]
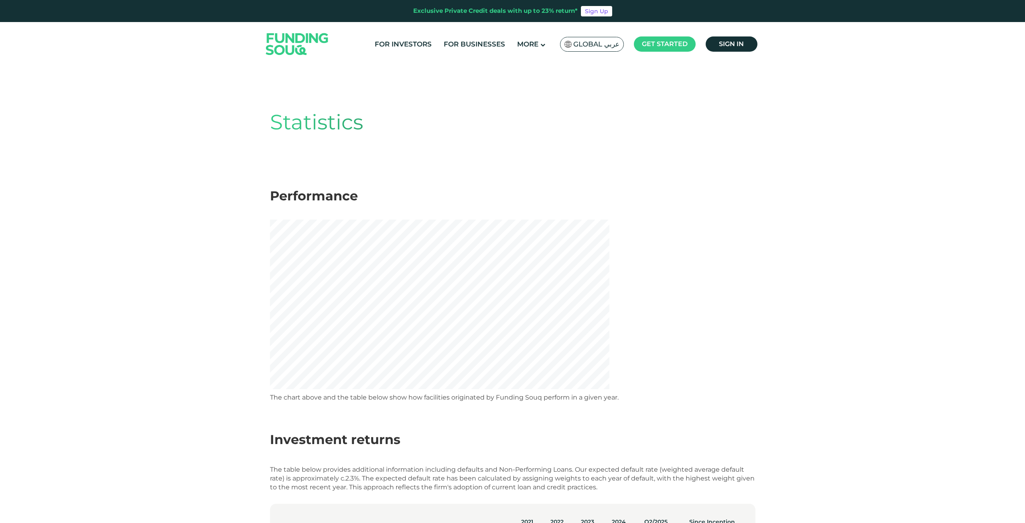
drag, startPoint x: 783, startPoint y: 292, endPoint x: 225, endPoint y: 118, distance: 584.4
click at [225, 118] on div "Statistics Performance The chart above and the table below show how facilities …" at bounding box center [512, 410] width 1025 height 688
copy div "Statistics Performance The chart above and the table below show how facilities …"
drag, startPoint x: 534, startPoint y: 51, endPoint x: 538, endPoint y: 44, distance: 8.1
click at [534, 51] on ul "For Investors For Businesses More About Us How It Works" at bounding box center [565, 44] width 393 height 19
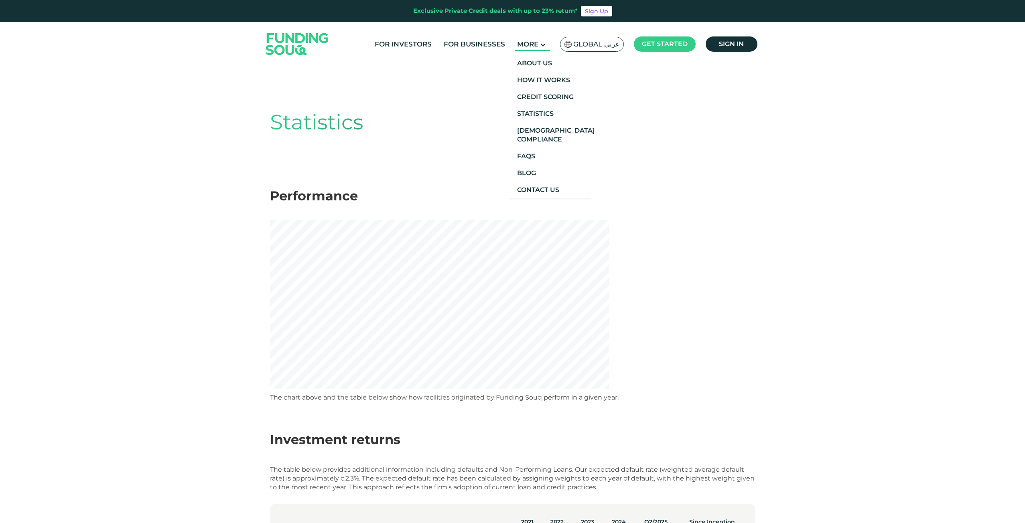
click at [541, 39] on main "More" at bounding box center [532, 44] width 35 height 13
click at [538, 99] on link "Credit Scoring" at bounding box center [550, 97] width 86 height 17
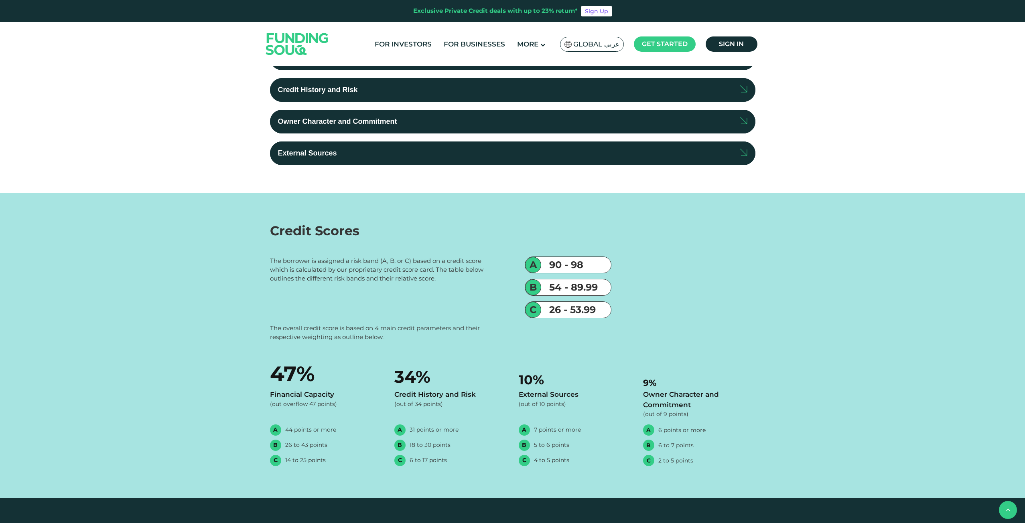
scroll to position [214, 0]
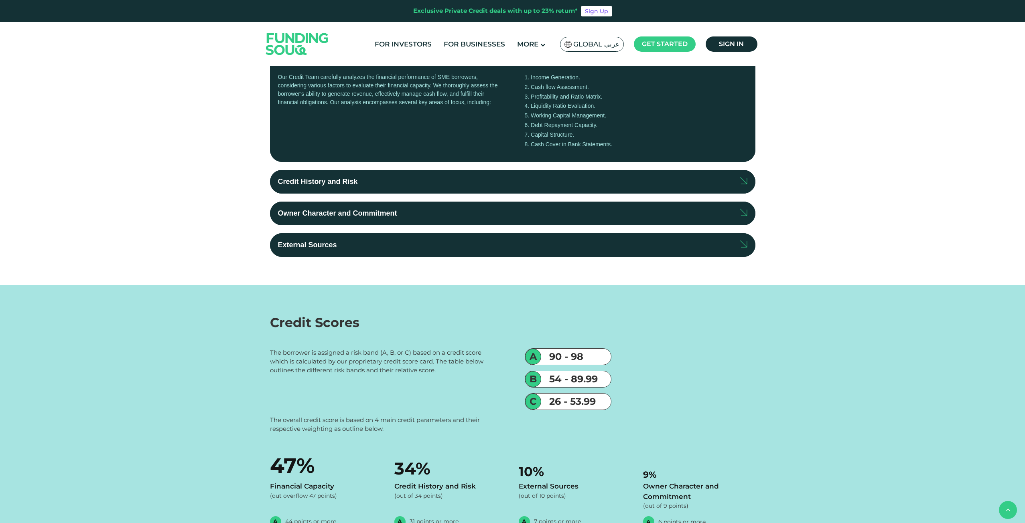
click at [313, 244] on div "External Sources" at bounding box center [307, 245] width 59 height 11
click at [0, 0] on input "External Sources" at bounding box center [0, 0] width 0 height 0
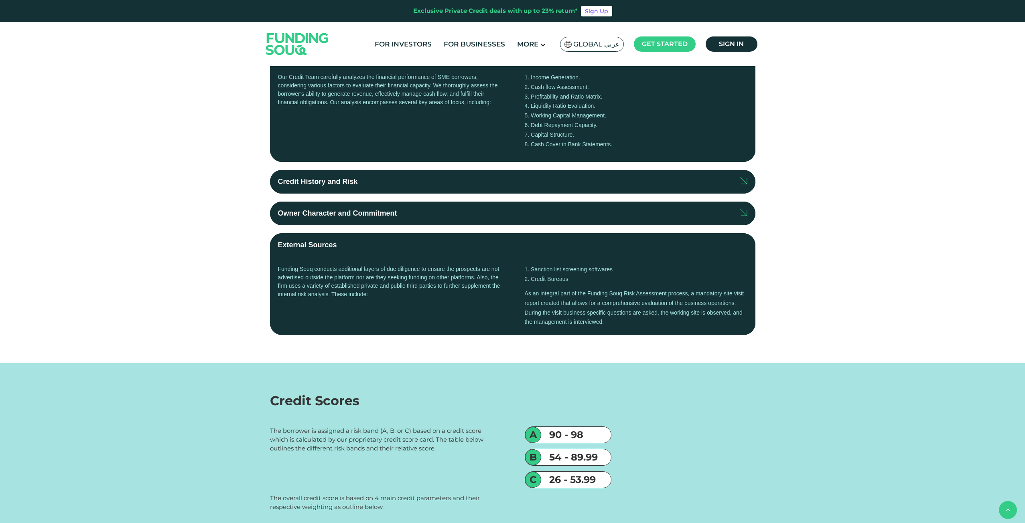
click at [337, 218] on div "Owner Character and Commitment" at bounding box center [337, 213] width 119 height 11
click at [0, 0] on input "Owner Character and Commitment" at bounding box center [0, 0] width 0 height 0
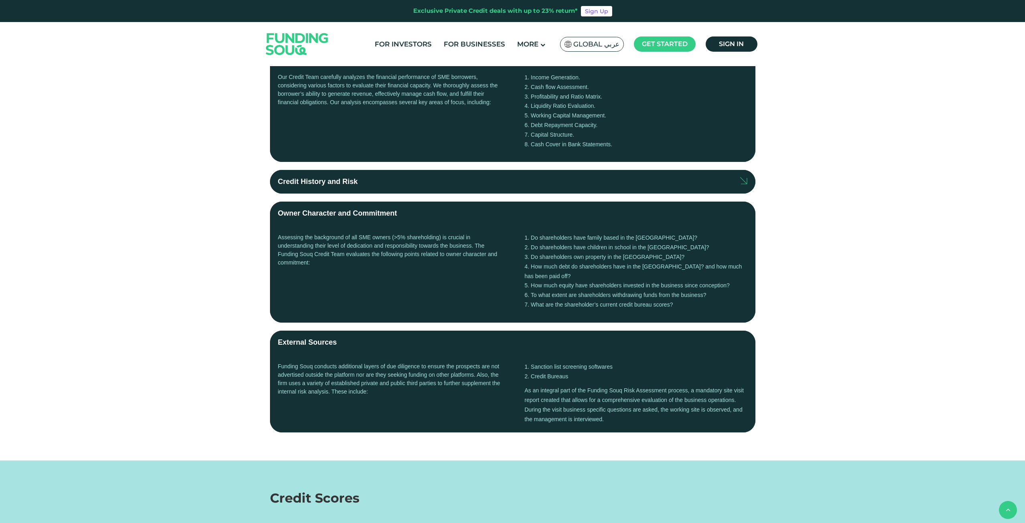
click at [385, 179] on label "Credit History and Risk" at bounding box center [512, 182] width 485 height 24
click at [0, 0] on input "Credit History and Risk" at bounding box center [0, 0] width 0 height 0
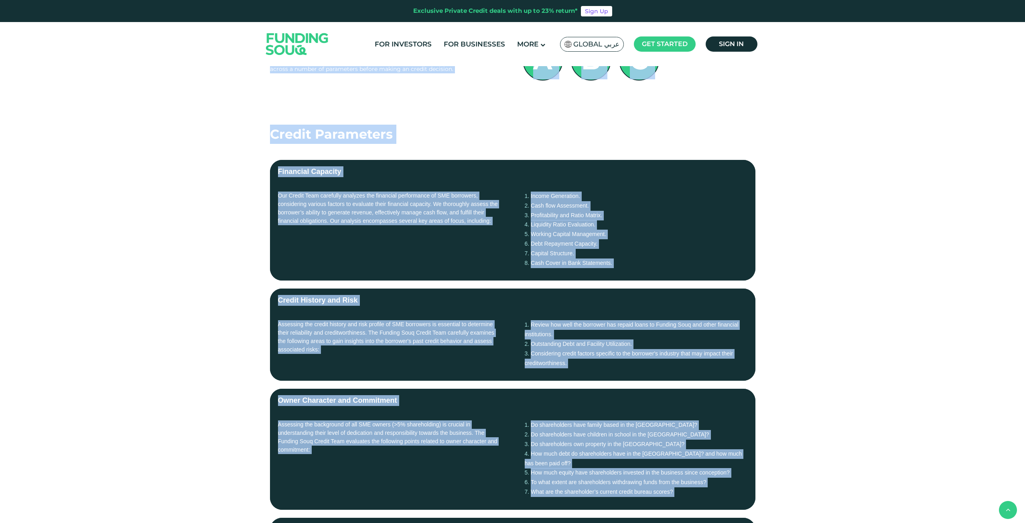
scroll to position [0, 0]
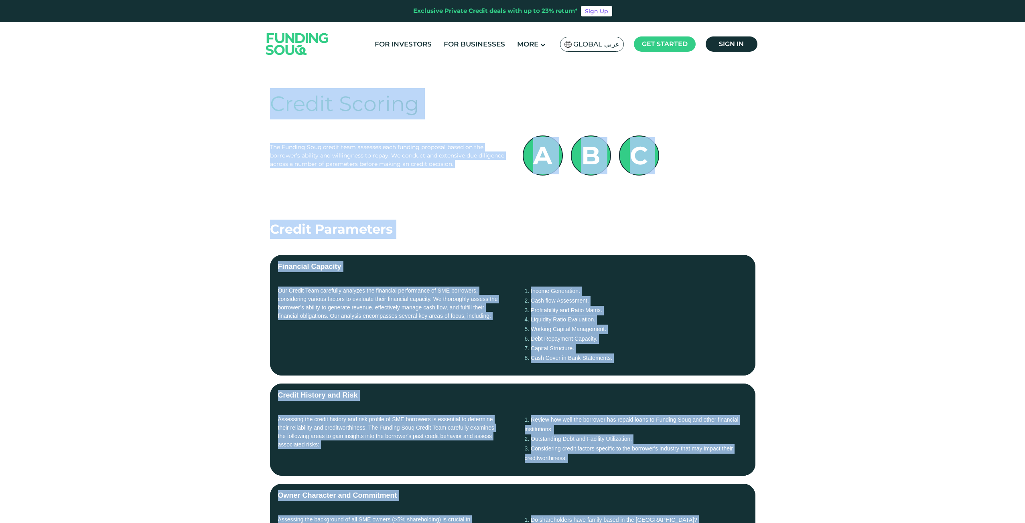
drag, startPoint x: 752, startPoint y: 233, endPoint x: 251, endPoint y: 111, distance: 515.2
copy div "Credit Scoring The Funding Souq credit team assesses each funding proposal base…"
drag, startPoint x: 754, startPoint y: 316, endPoint x: 237, endPoint y: 102, distance: 559.7
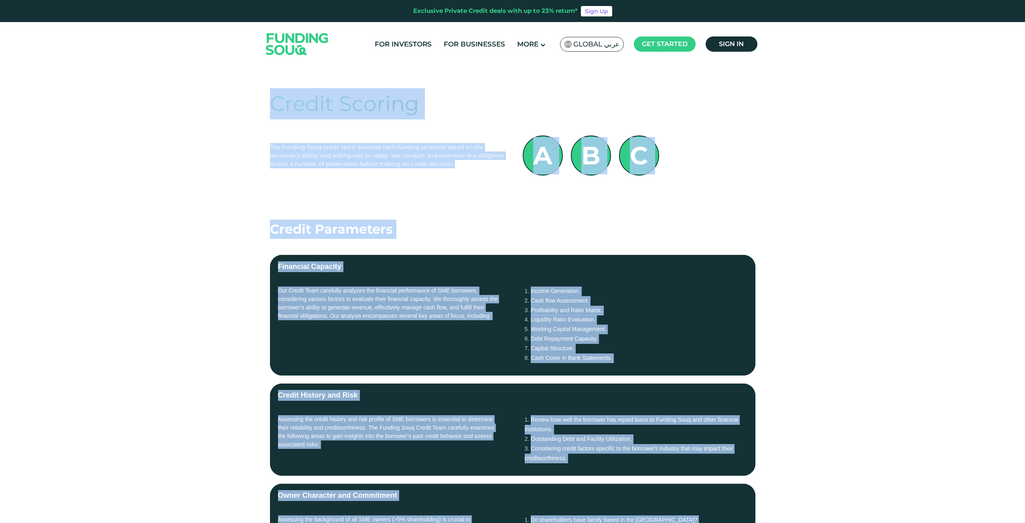
copy div "Credit Scoring The Funding Souq credit team assesses each funding proposal base…"
drag, startPoint x: 702, startPoint y: 97, endPoint x: 700, endPoint y: 93, distance: 4.7
click at [702, 96] on div "Credit Scoring" at bounding box center [512, 103] width 485 height 31
click at [401, 47] on link "For Investors" at bounding box center [403, 44] width 61 height 13
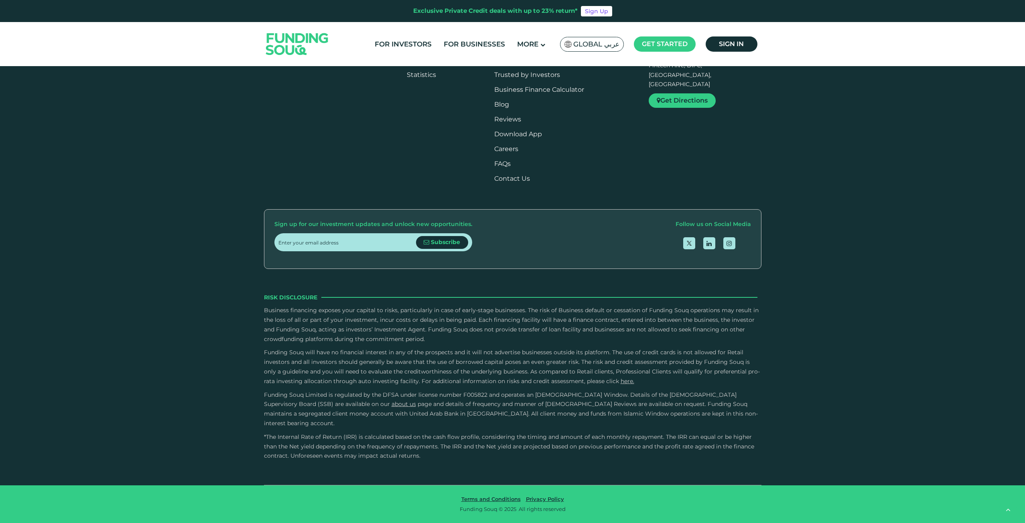
scroll to position [1444, 0]
type tc-range-slider "1"
drag, startPoint x: 533, startPoint y: 261, endPoint x: 444, endPoint y: 263, distance: 89.1
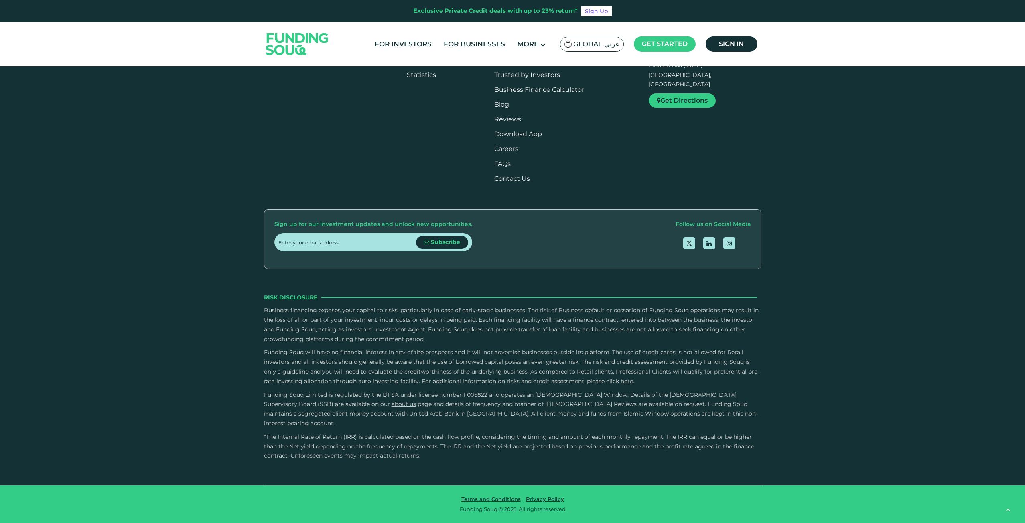
radio input "true"
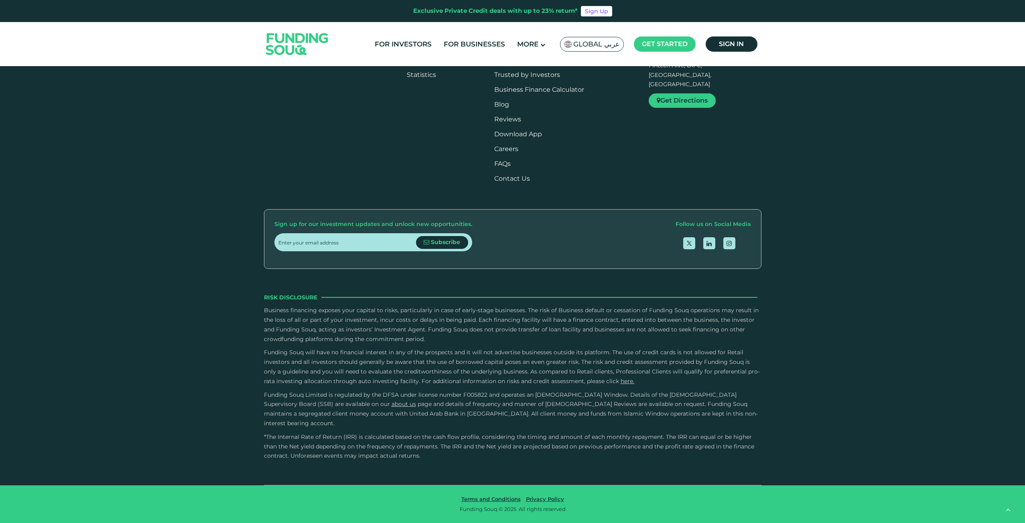
radio input "true"
click at [405, 37] on button "What commission fees does Funding Souq charge its investors?" at bounding box center [512, 25] width 485 height 24
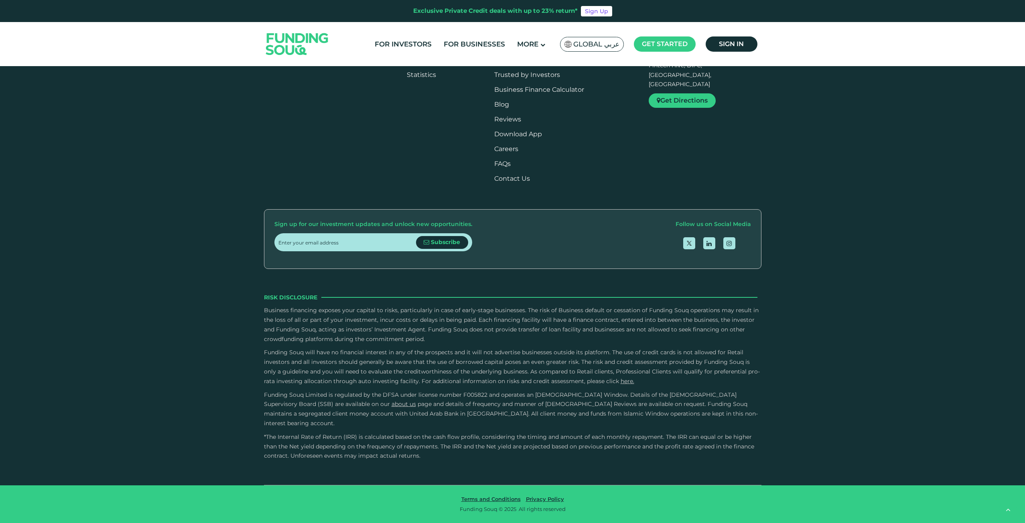
scroll to position [1658, 0]
click at [397, 108] on button "What is the schedule and method for profit distribution to investors?" at bounding box center [512, 96] width 485 height 24
click at [399, 80] on button "Can I cancel my investment before its maturity date?" at bounding box center [512, 68] width 485 height 24
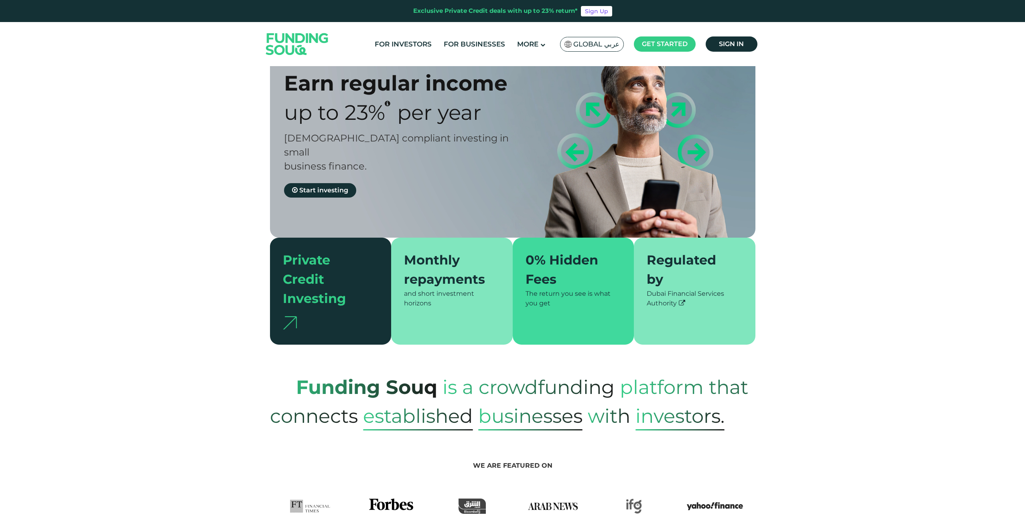
scroll to position [0, 0]
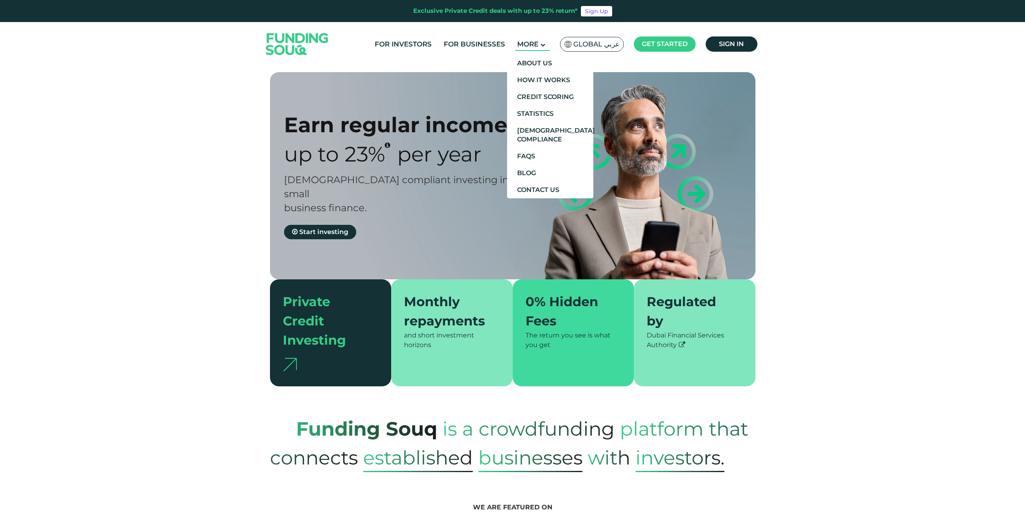
click at [531, 44] on span "More" at bounding box center [527, 44] width 21 height 8
click at [545, 72] on link "How It Works" at bounding box center [550, 80] width 86 height 17
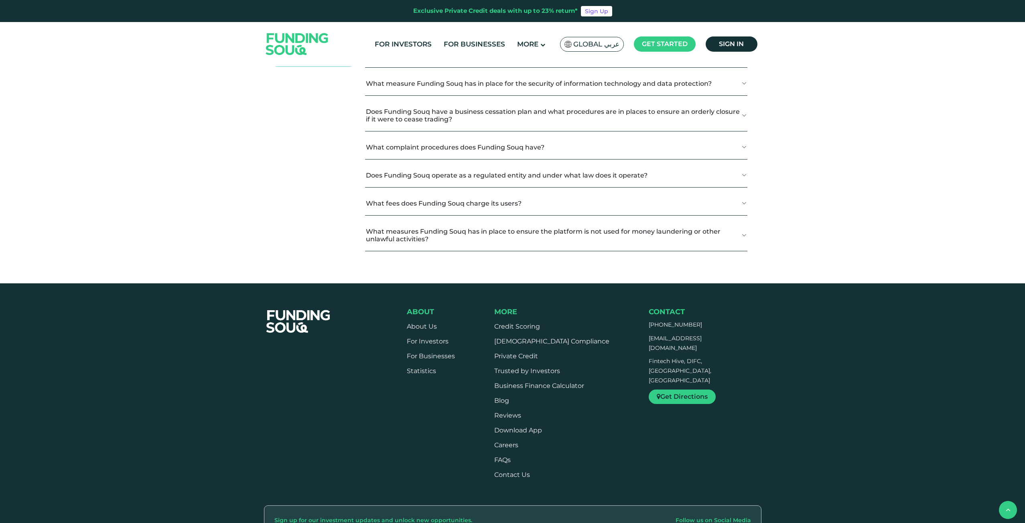
scroll to position [1123, 0]
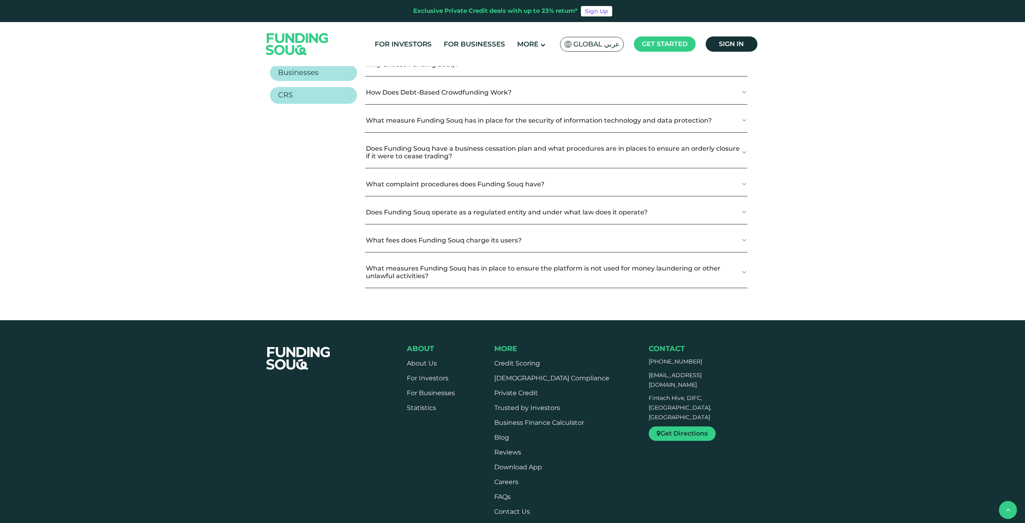
click at [301, 61] on link "Investors" at bounding box center [313, 52] width 87 height 17
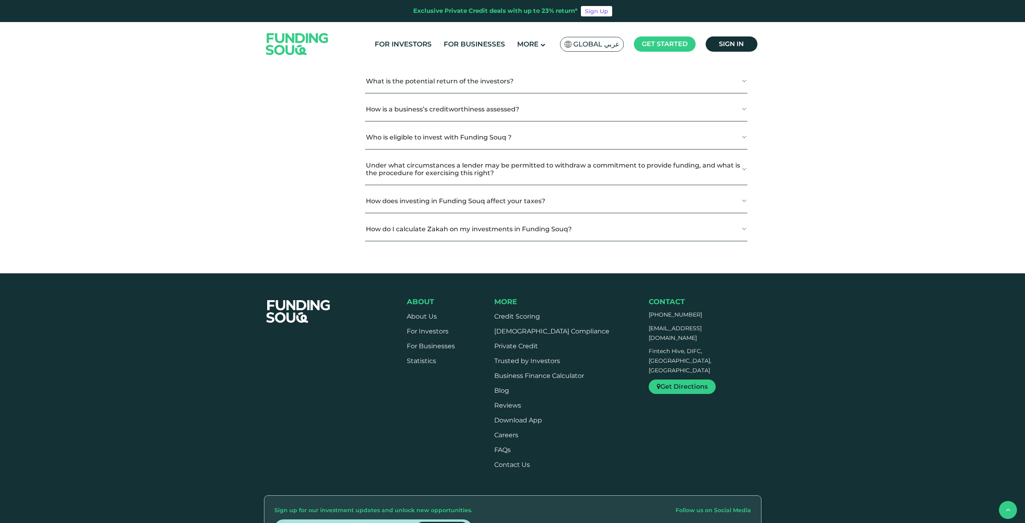
scroll to position [2161, 0]
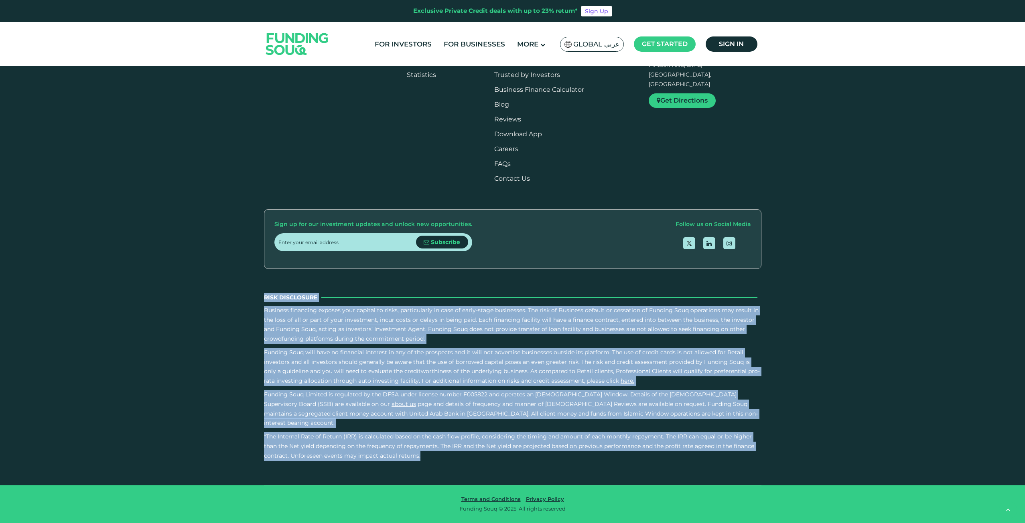
drag, startPoint x: 452, startPoint y: 463, endPoint x: 229, endPoint y: 304, distance: 273.8
click at [229, 304] on div "About About Us For Investors For Businesses" at bounding box center [512, 248] width 1025 height 475
copy div "Lore Ipsumdolor Sitametc adipiscin elitsed doei tempori ut labor, etdoloremagn …"
click at [909, 241] on div "About About Us For Investors For Businesses" at bounding box center [512, 248] width 1025 height 475
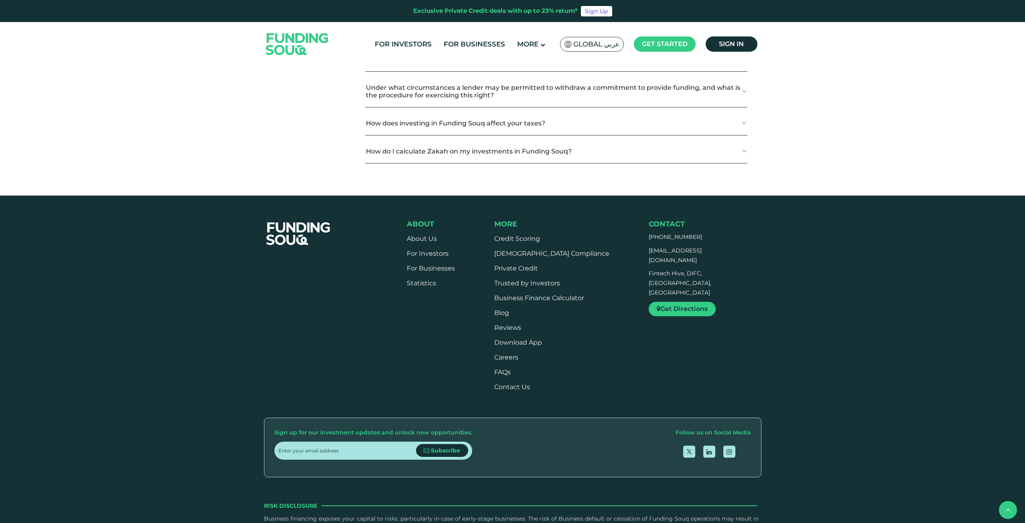
scroll to position [1786, 0]
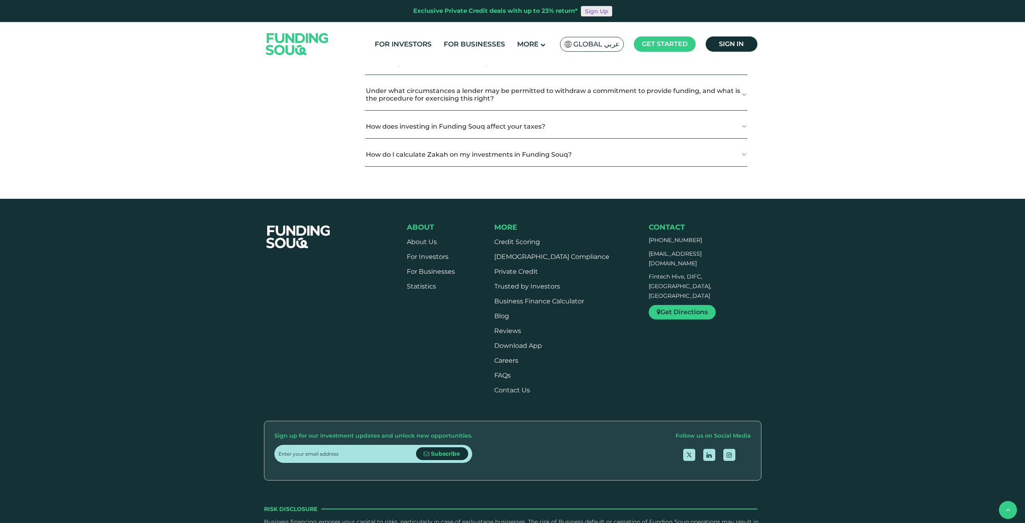
click at [594, 11] on link "Sign Up" at bounding box center [596, 11] width 31 height 10
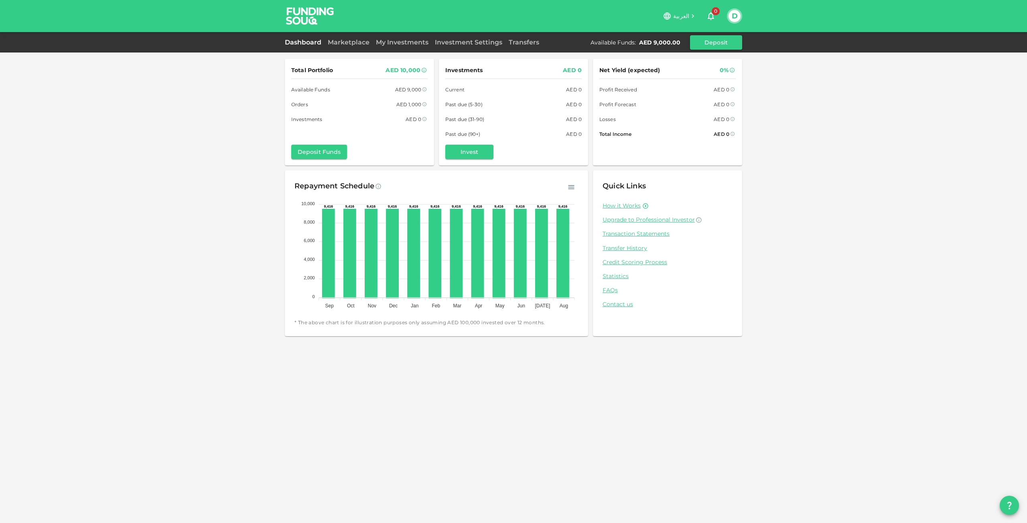
click at [1010, 505] on icon "question" at bounding box center [1009, 506] width 4 height 8
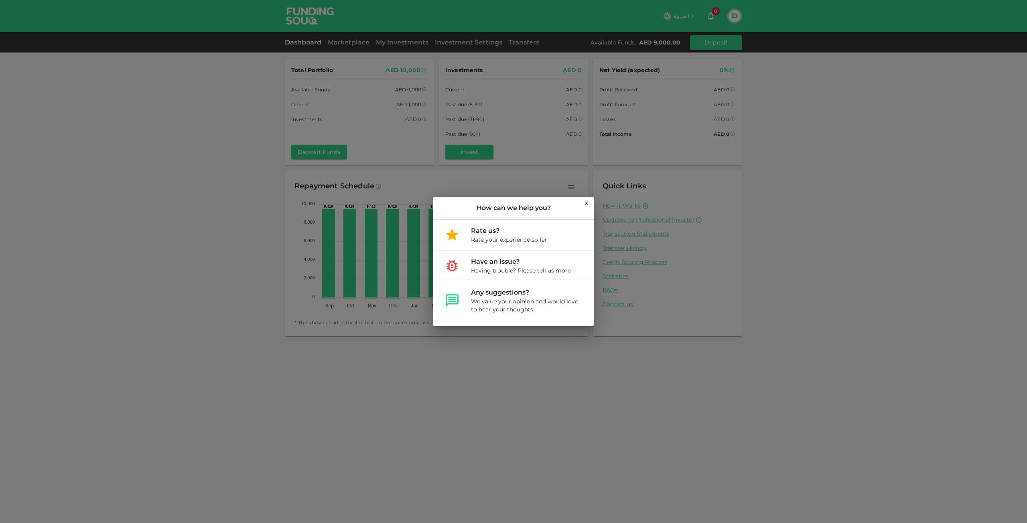
click at [587, 203] on icon at bounding box center [586, 203] width 6 height 6
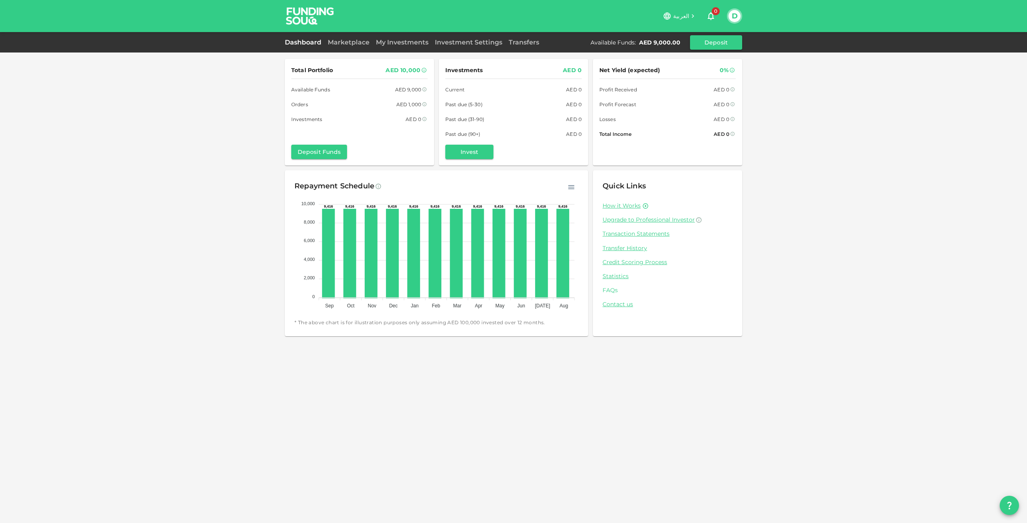
click at [614, 291] on link "FAQs" at bounding box center [667, 291] width 130 height 8
click at [401, 42] on link "My Investments" at bounding box center [402, 43] width 59 height 8
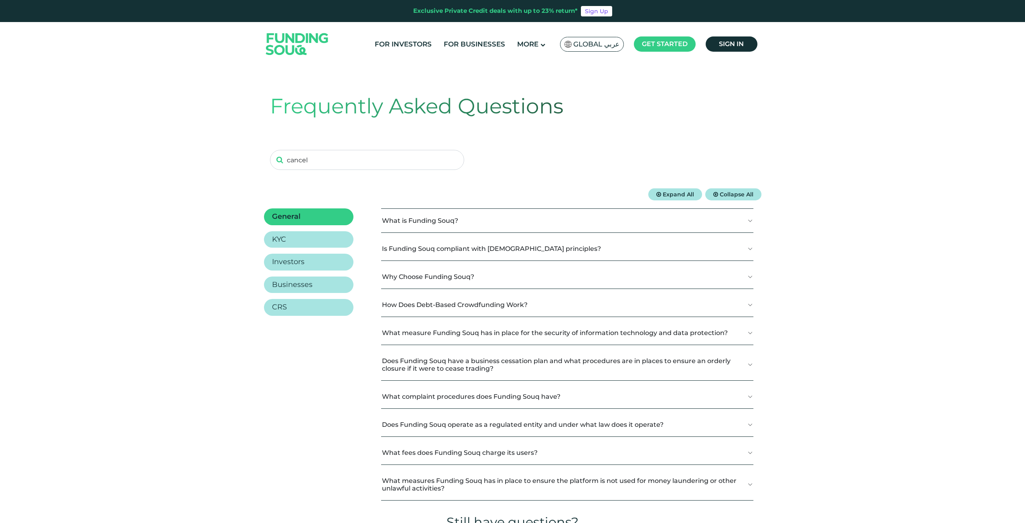
type input "cancel"
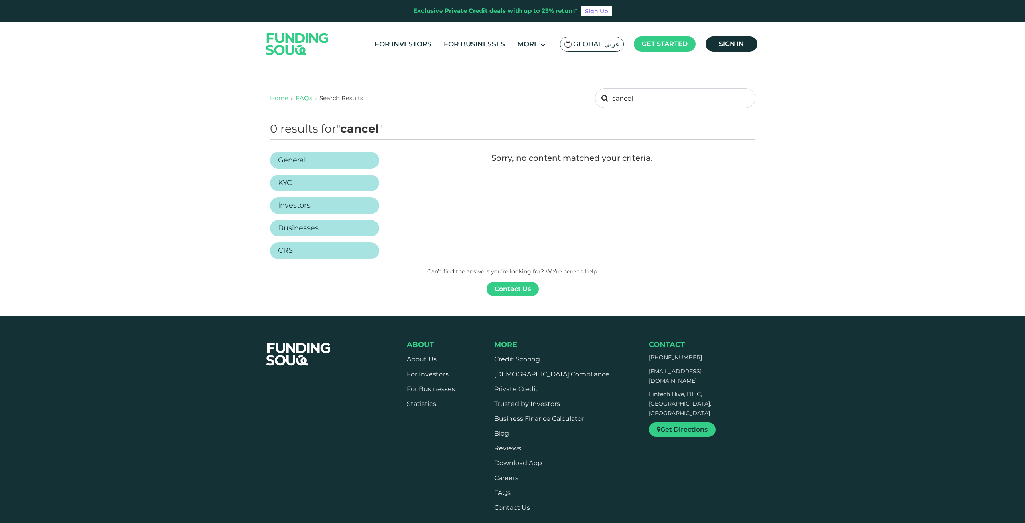
click at [644, 115] on div "Home FAQs Search Results cancel 0 results for " cancel " Sorry, no content matc…" at bounding box center [512, 192] width 485 height 208
click at [656, 101] on input "cancel" at bounding box center [675, 98] width 160 height 20
type input "withdraw"
click at [619, 164] on button "How Does Debt-Based Crowdfunding Work?" at bounding box center [572, 164] width 366 height 24
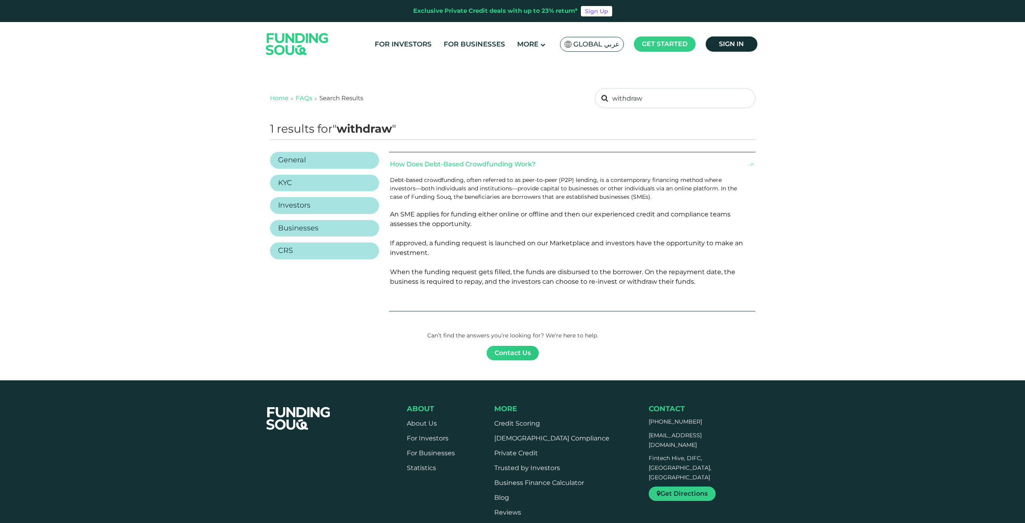
click at [521, 346] on link "Contact Us" at bounding box center [513, 353] width 52 height 14
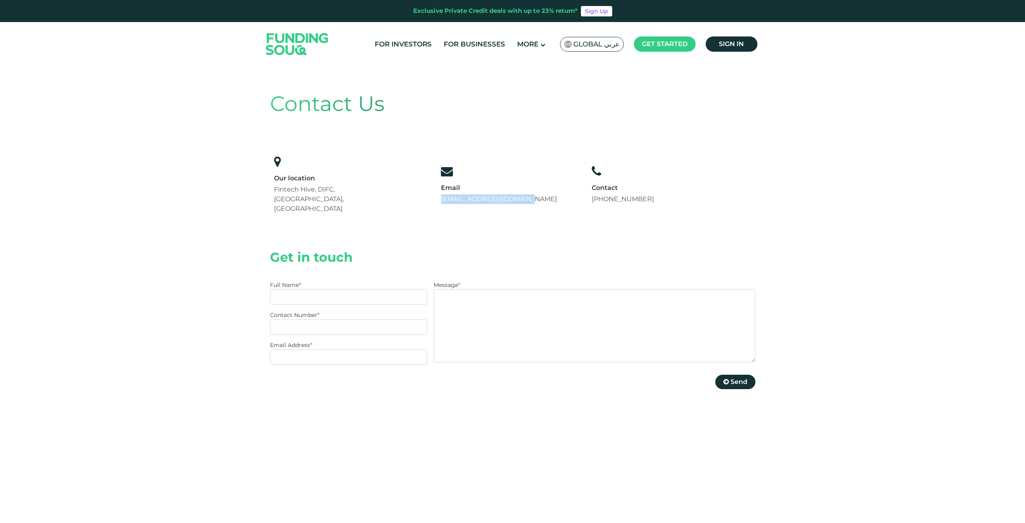
drag, startPoint x: 536, startPoint y: 189, endPoint x: 441, endPoint y: 189, distance: 94.3
click at [441, 189] on div "Our location Fintech Hive, DIFC, Dubai, UAE Email support@fundingsouq.com +971 …" at bounding box center [464, 185] width 388 height 66
copy link "[EMAIL_ADDRESS][DOMAIN_NAME]"
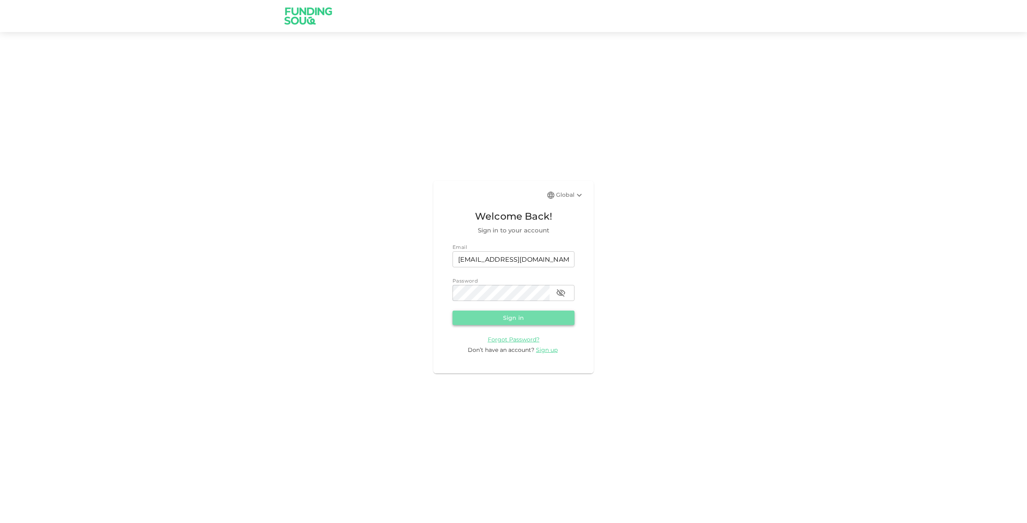
click at [514, 312] on button "Sign in" at bounding box center [513, 318] width 122 height 14
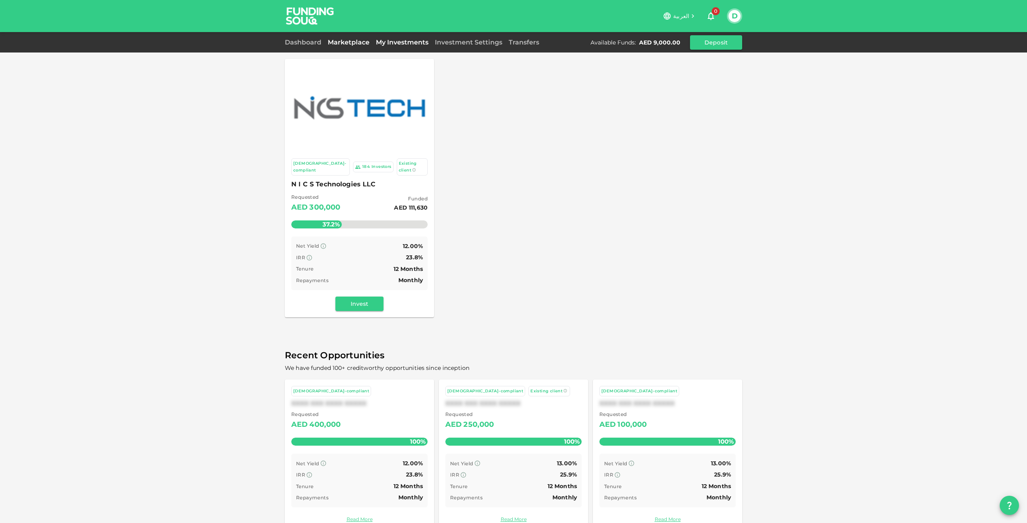
click at [402, 43] on link "My Investments" at bounding box center [402, 43] width 59 height 8
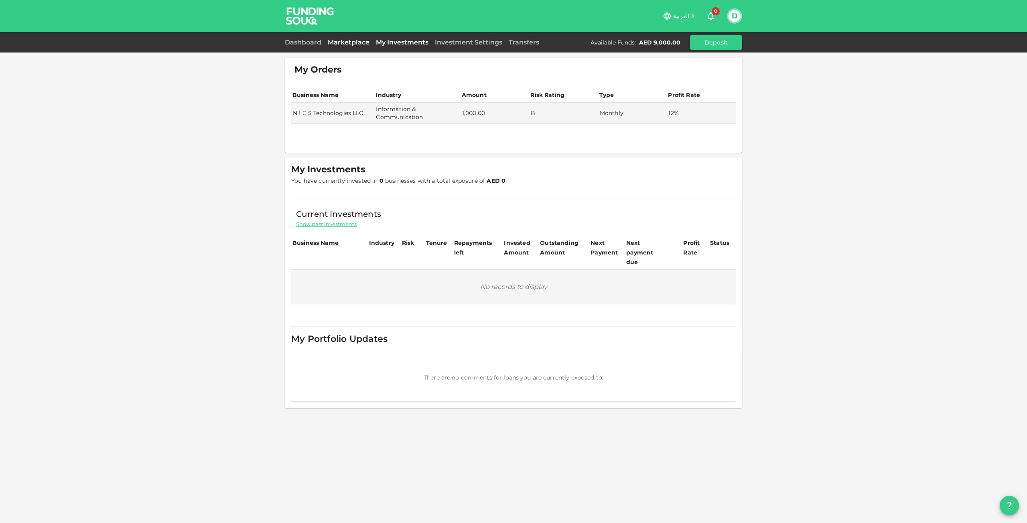
click at [349, 43] on link "Marketplace" at bounding box center [349, 43] width 48 height 8
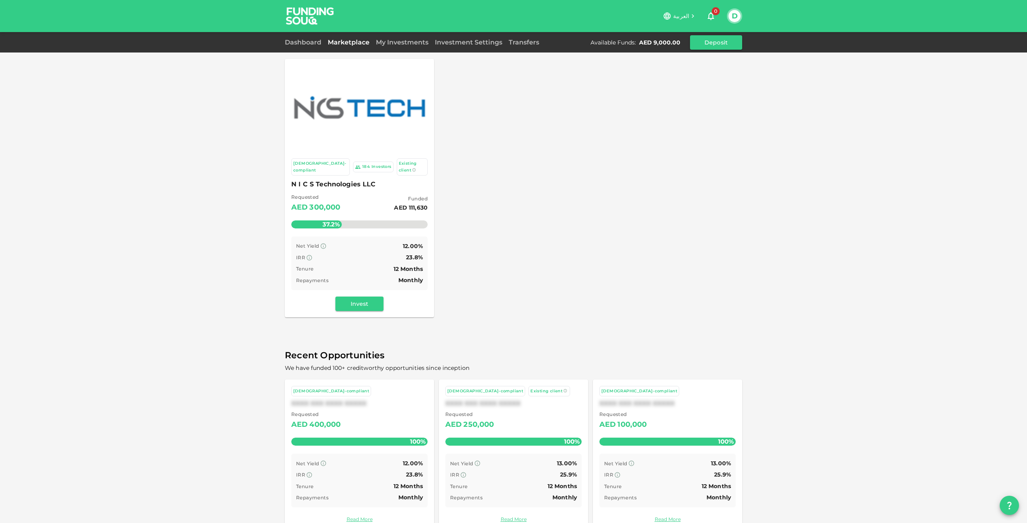
click at [736, 12] on button "D" at bounding box center [734, 16] width 12 height 12
click at [691, 57] on div "My Profile" at bounding box center [683, 60] width 29 height 8
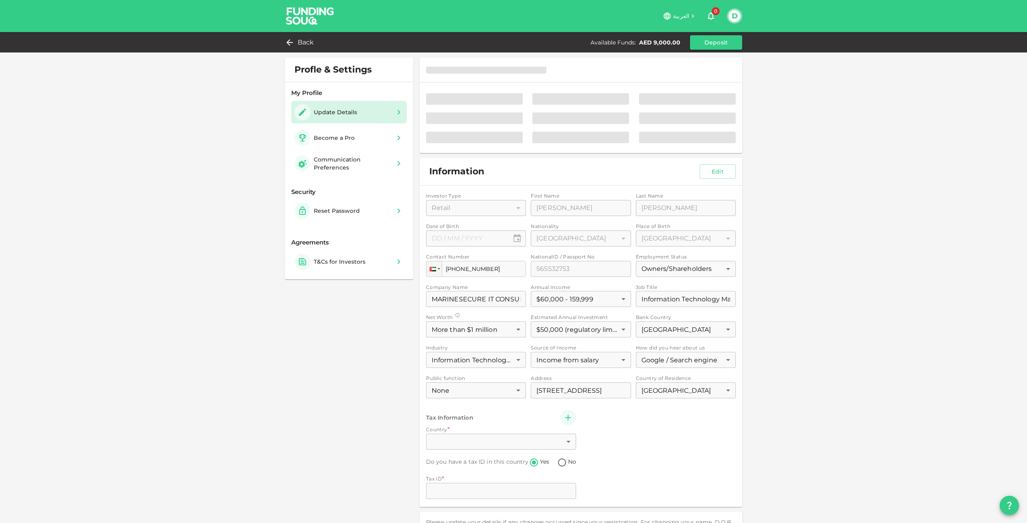
type input "⁦⁨[DATE]⁩⁩"
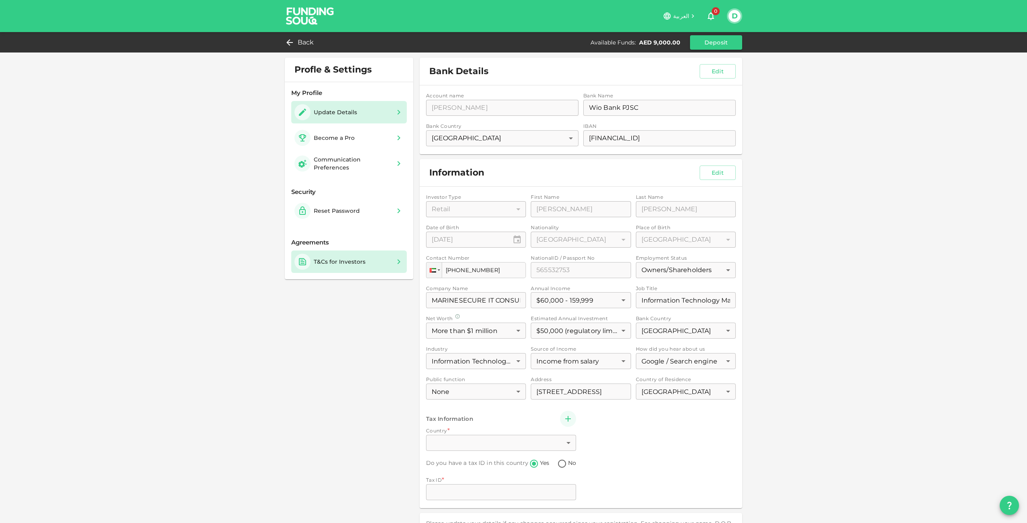
click at [355, 263] on div "T&Cs for Investors" at bounding box center [340, 262] width 52 height 8
click at [304, 46] on span "Back" at bounding box center [306, 42] width 16 height 11
